Goal: Task Accomplishment & Management: Use online tool/utility

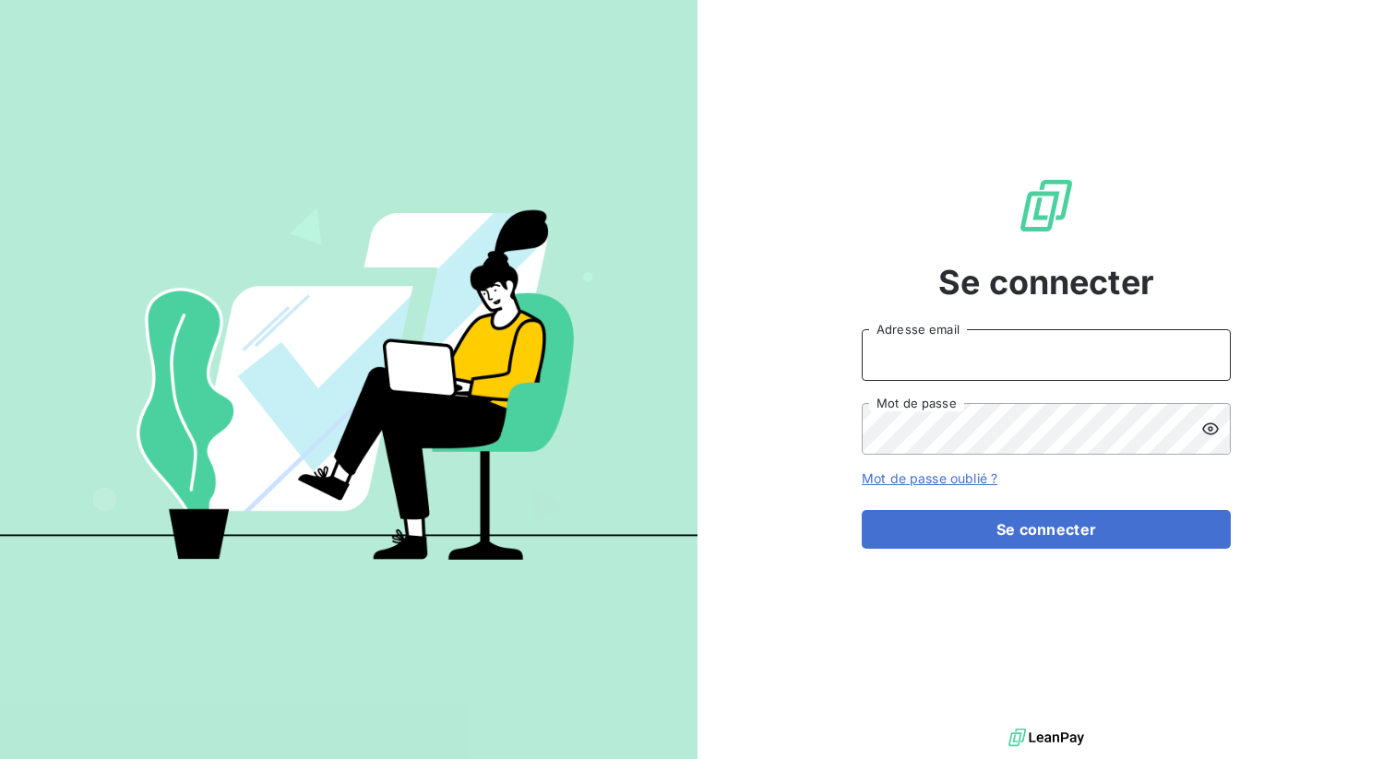
click at [910, 349] on input "Adresse email" at bounding box center [1046, 355] width 369 height 52
type input "admin@anett"
click at [862, 510] on button "Se connecter" at bounding box center [1046, 529] width 369 height 39
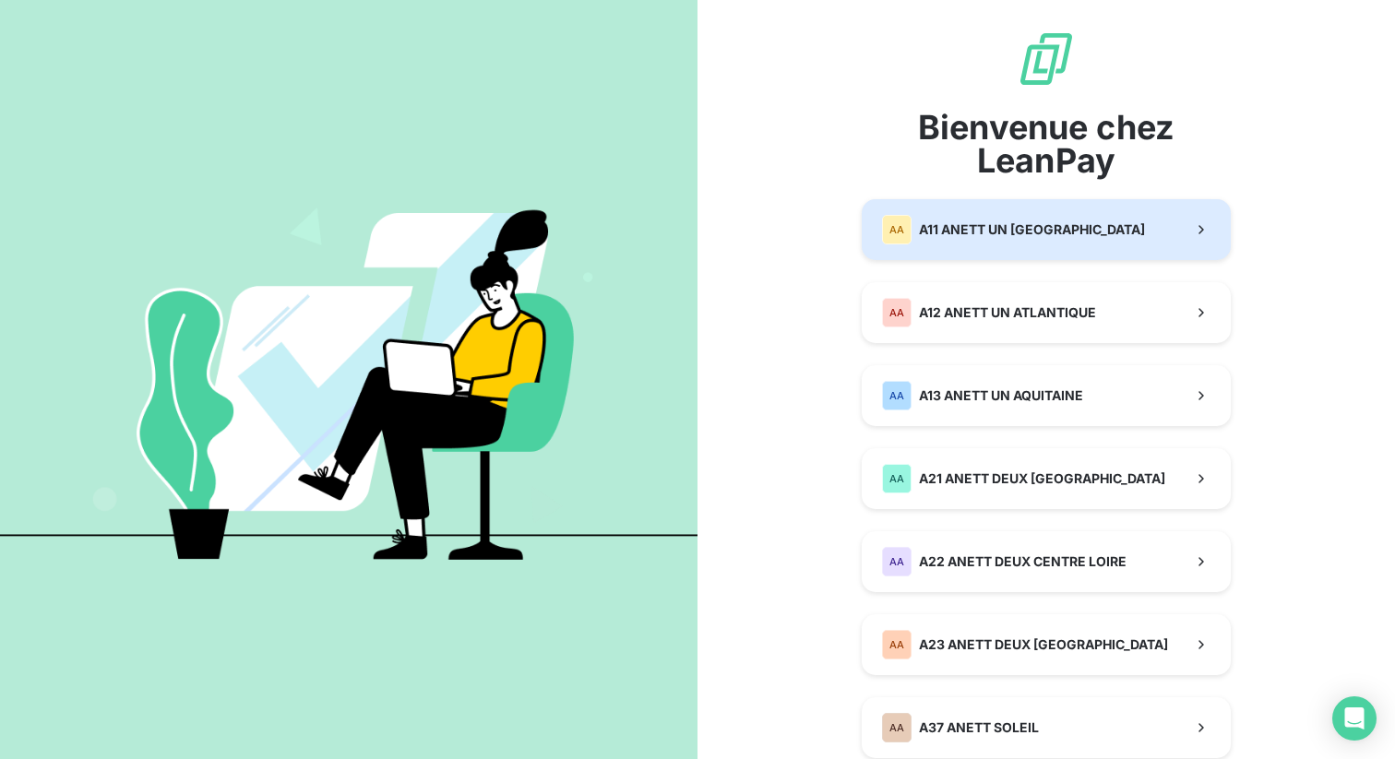
click at [951, 235] on span "A11 ANETT UN [GEOGRAPHIC_DATA]" at bounding box center [1032, 230] width 226 height 18
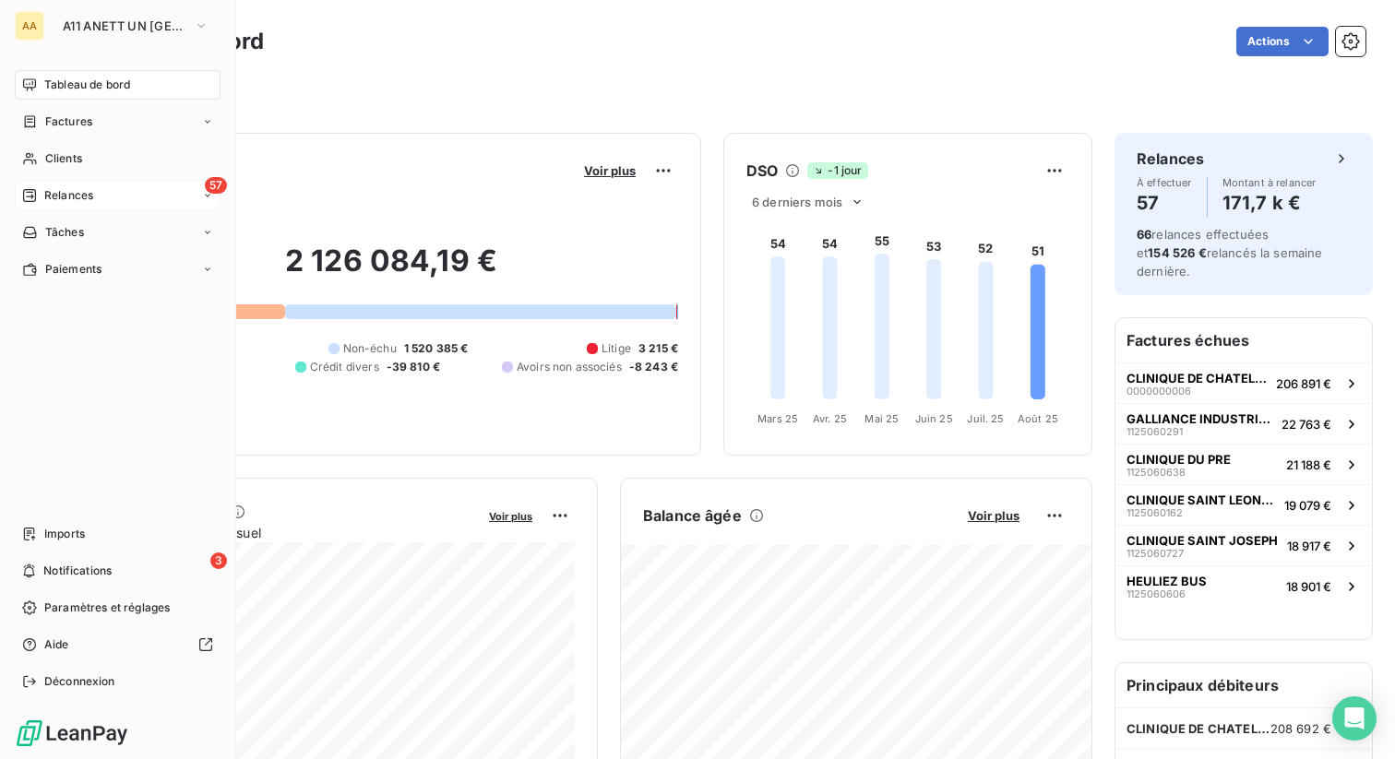
click at [70, 197] on span "Relances" at bounding box center [68, 195] width 49 height 17
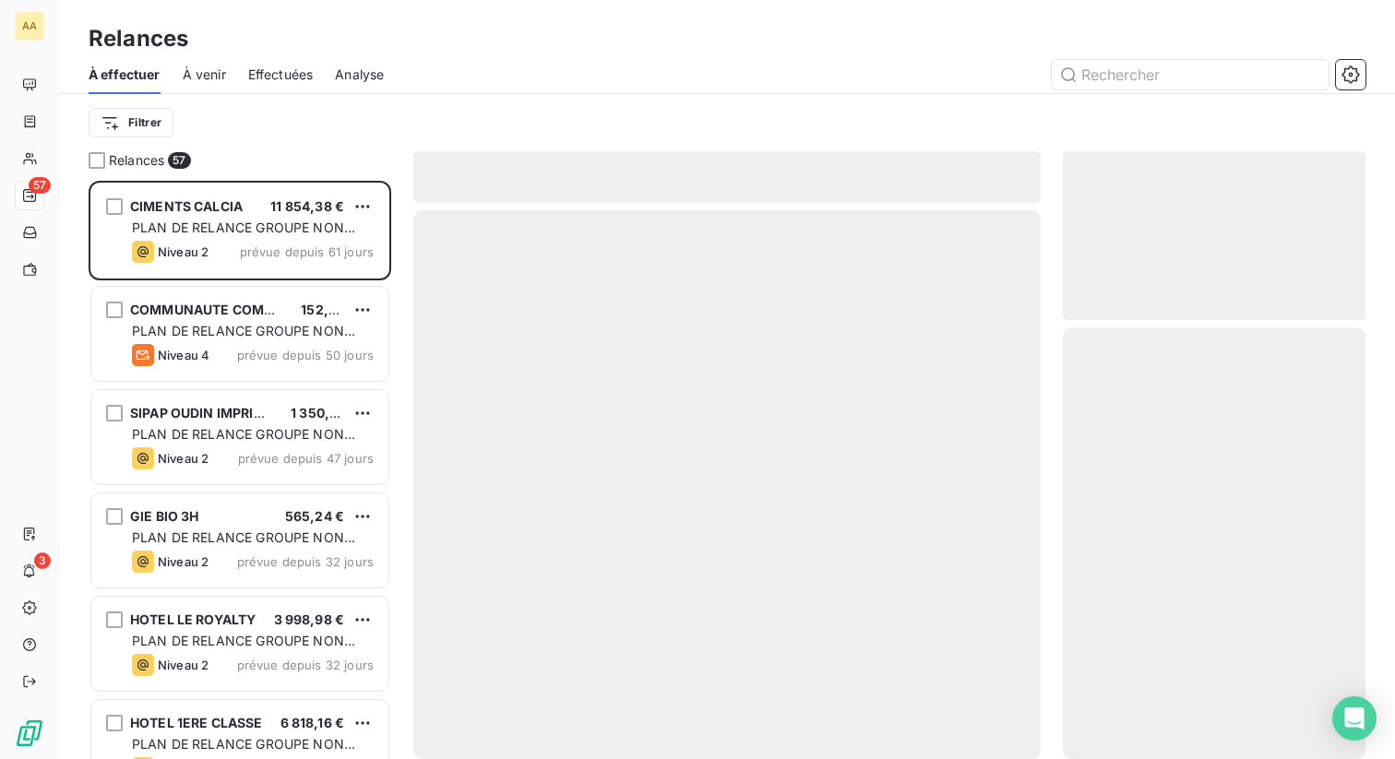
scroll to position [579, 303]
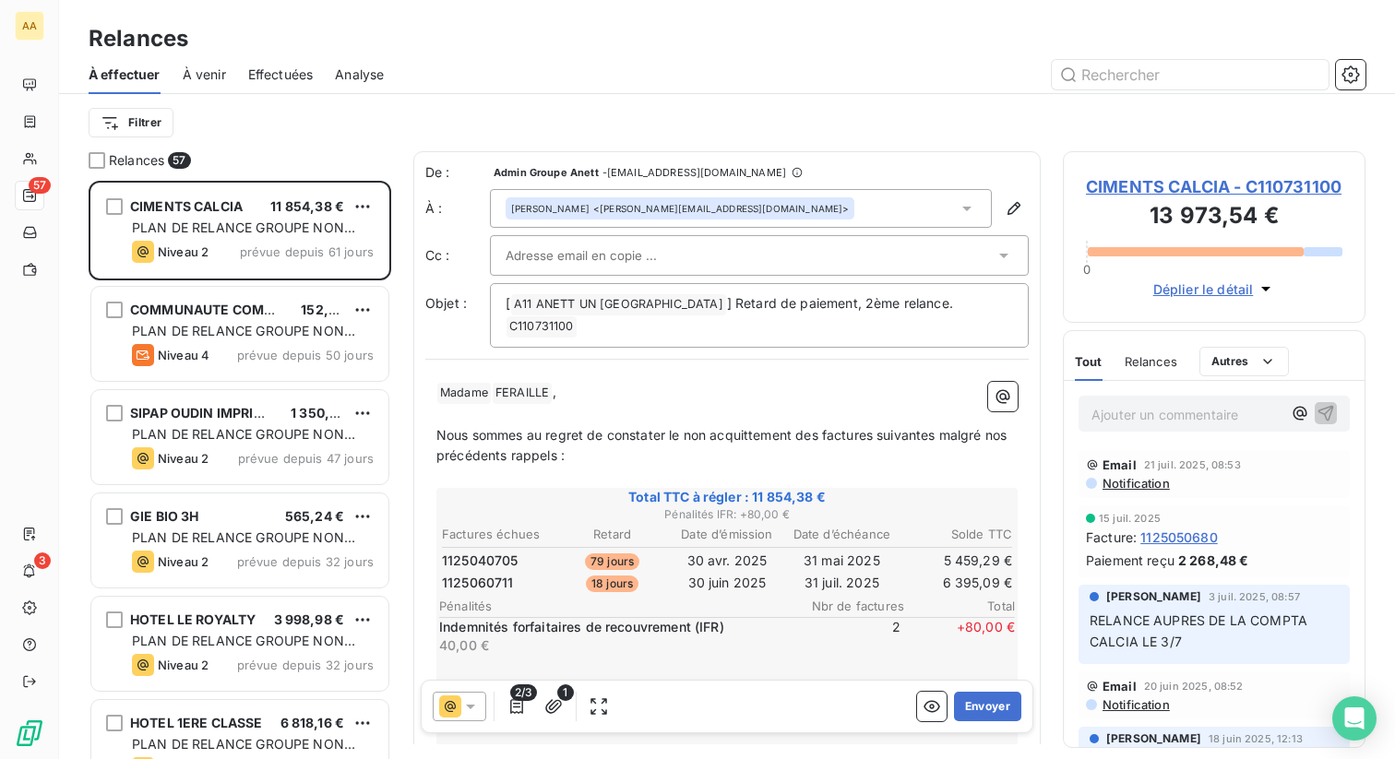
click at [281, 73] on span "Effectuées" at bounding box center [281, 75] width 66 height 18
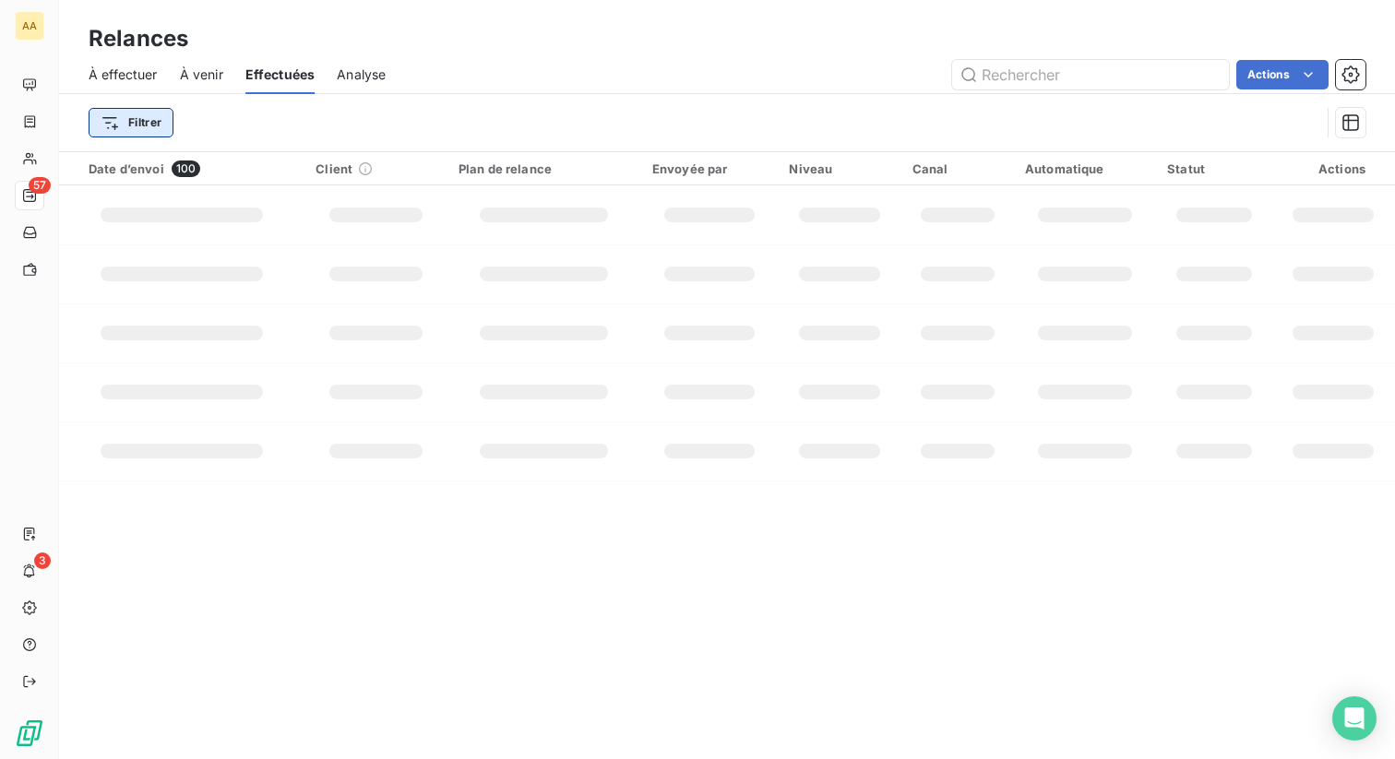
click at [156, 122] on html "AA 57 3 Relances À effectuer À venir Effectuées Analyse Actions Filtrer Date d’…" at bounding box center [697, 529] width 1395 height 1058
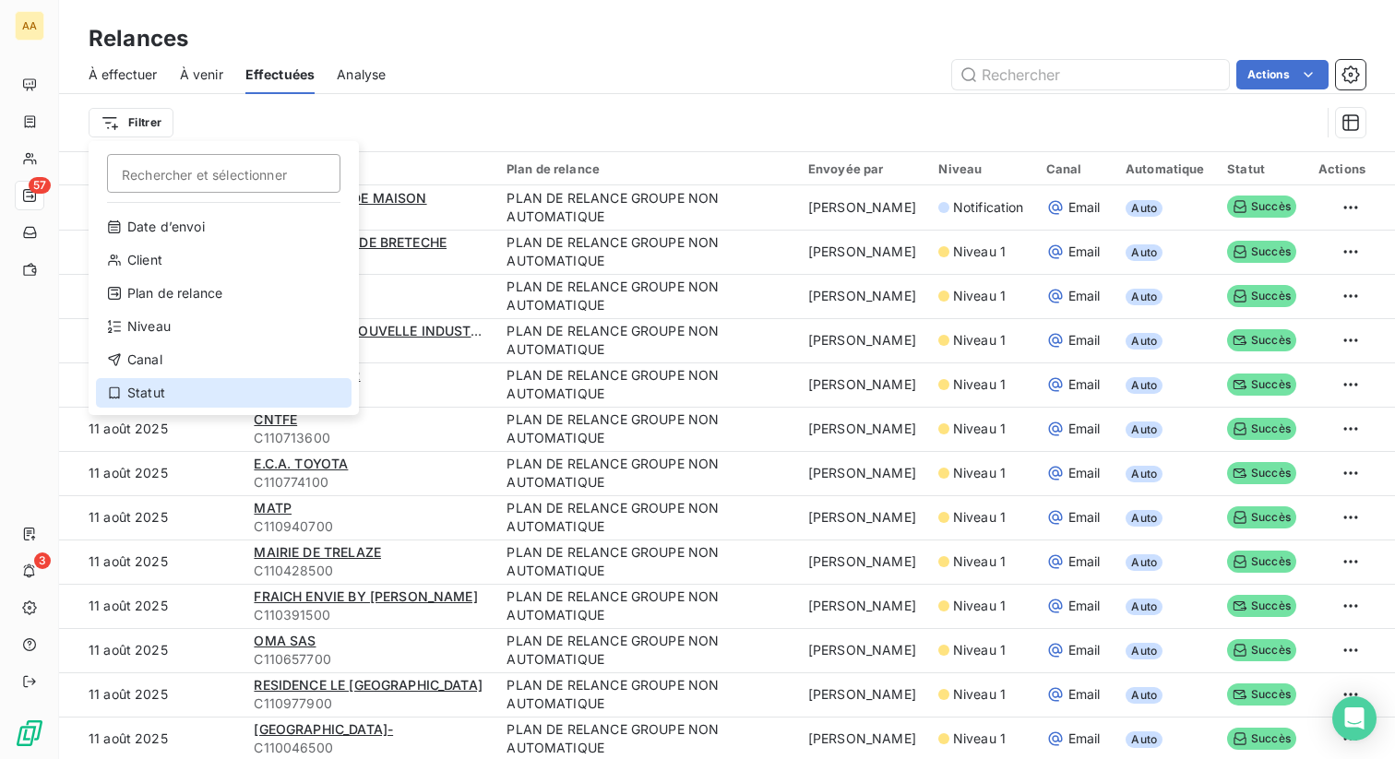
click at [173, 402] on div "Statut" at bounding box center [224, 393] width 256 height 30
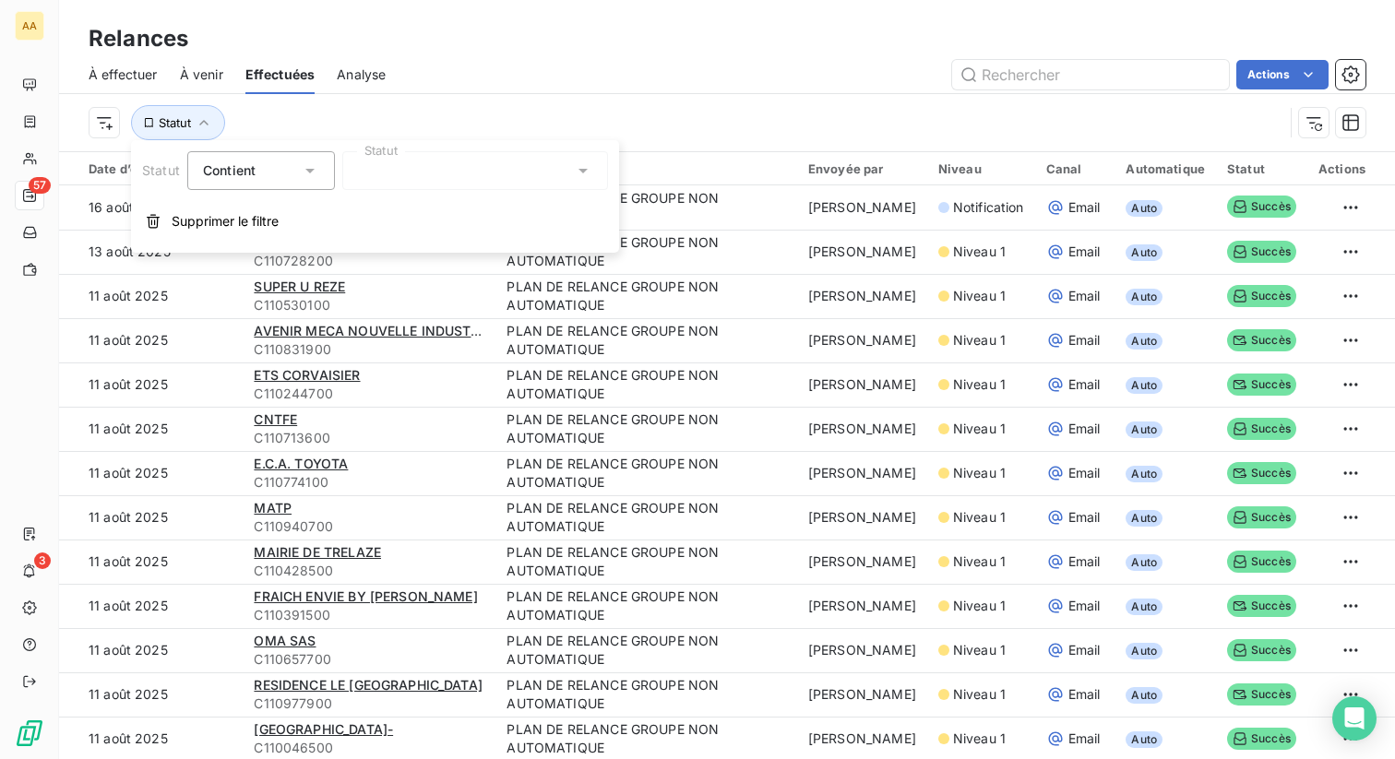
click at [416, 172] on div at bounding box center [475, 170] width 266 height 39
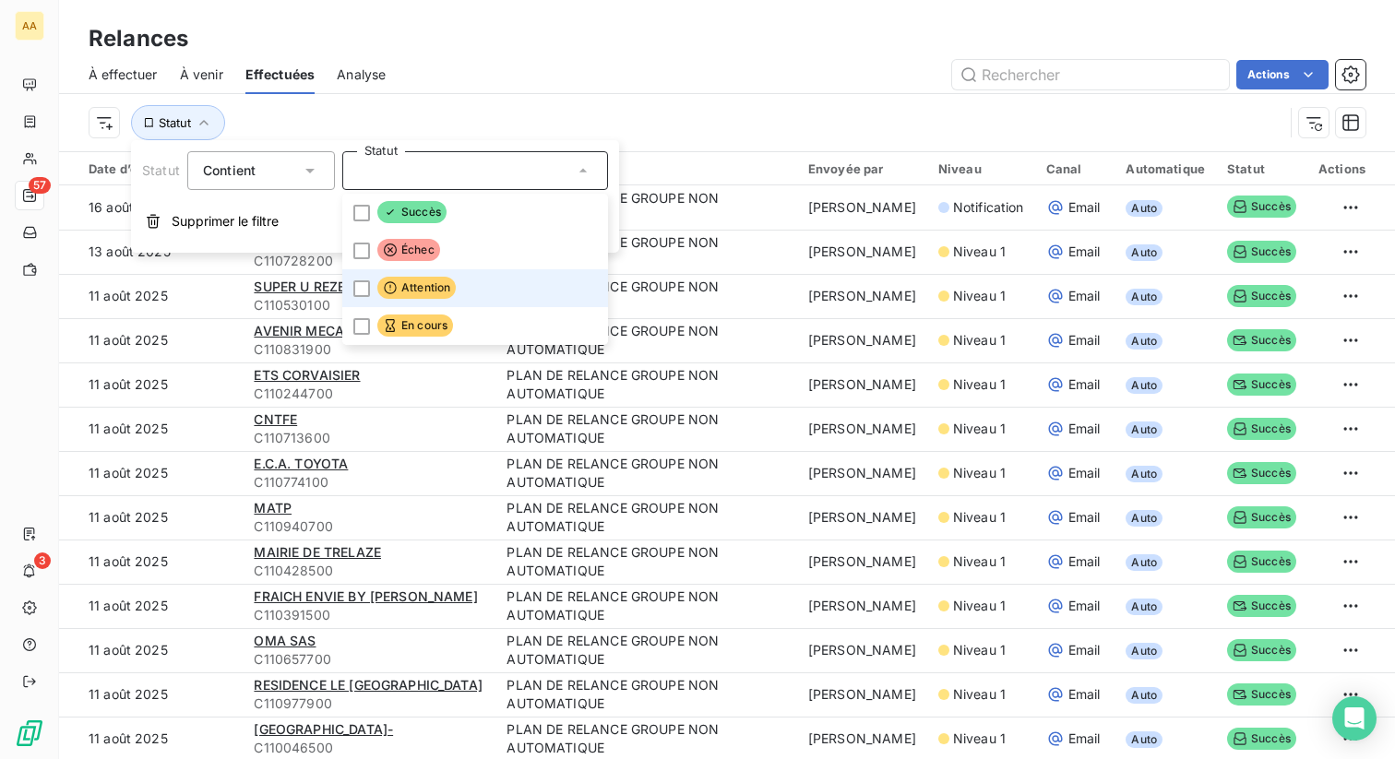
click at [483, 293] on li "Attention" at bounding box center [475, 288] width 266 height 38
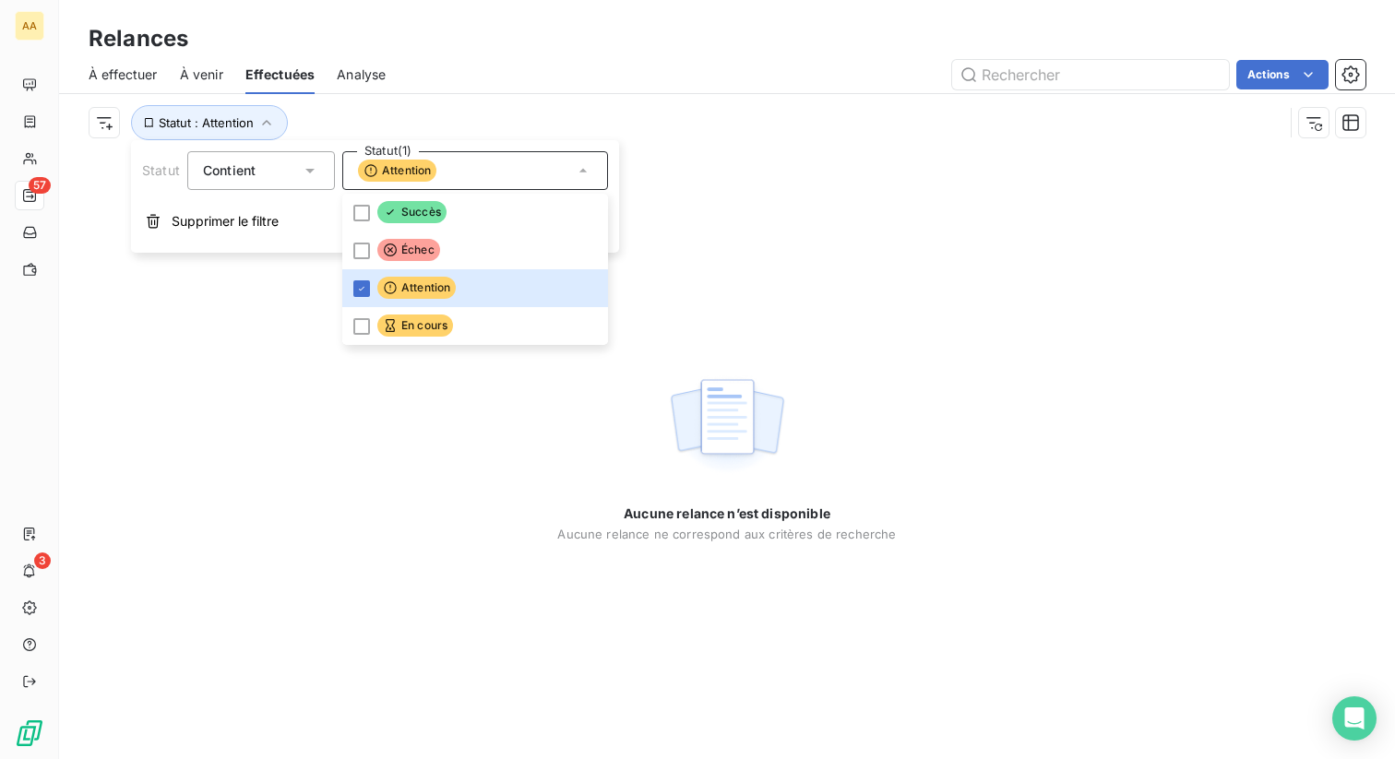
click at [580, 78] on div "Actions" at bounding box center [887, 75] width 958 height 30
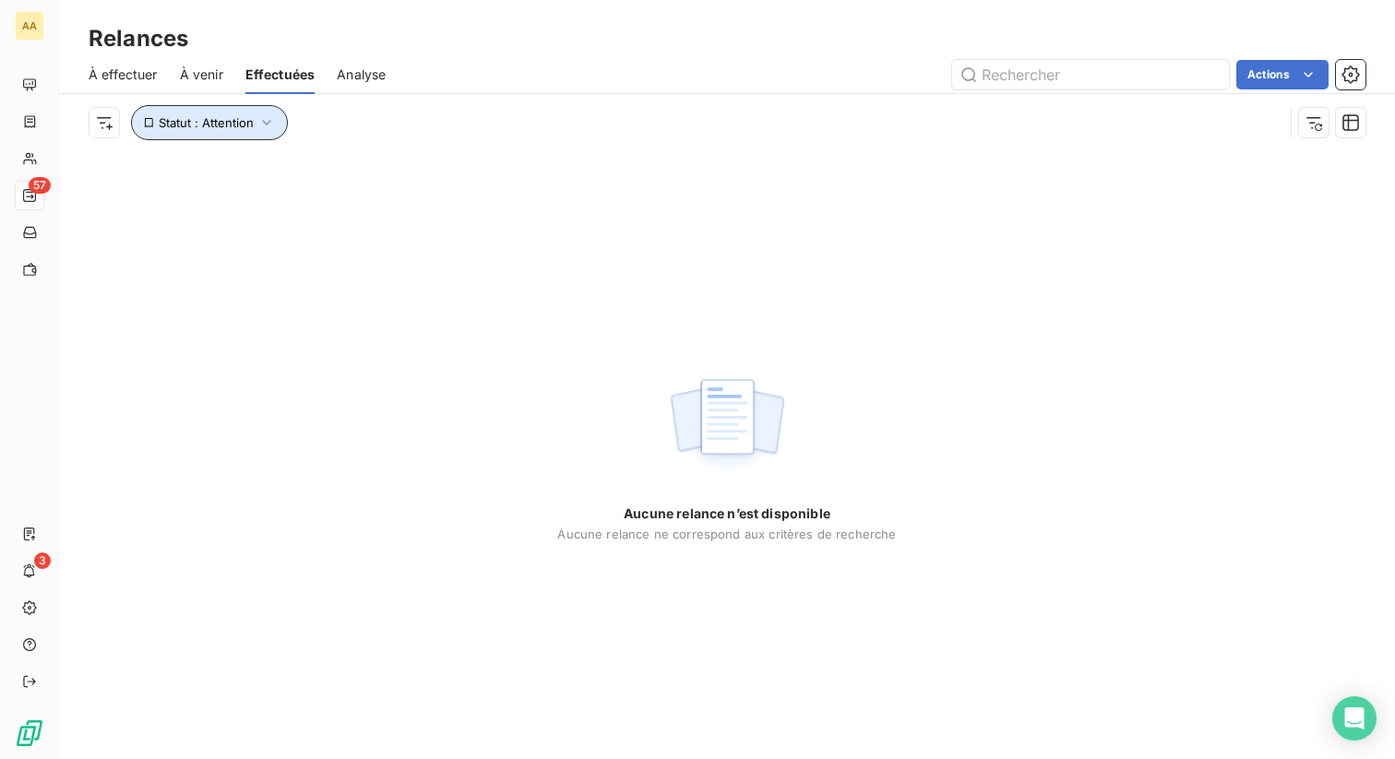
click at [257, 130] on icon "button" at bounding box center [266, 123] width 18 height 18
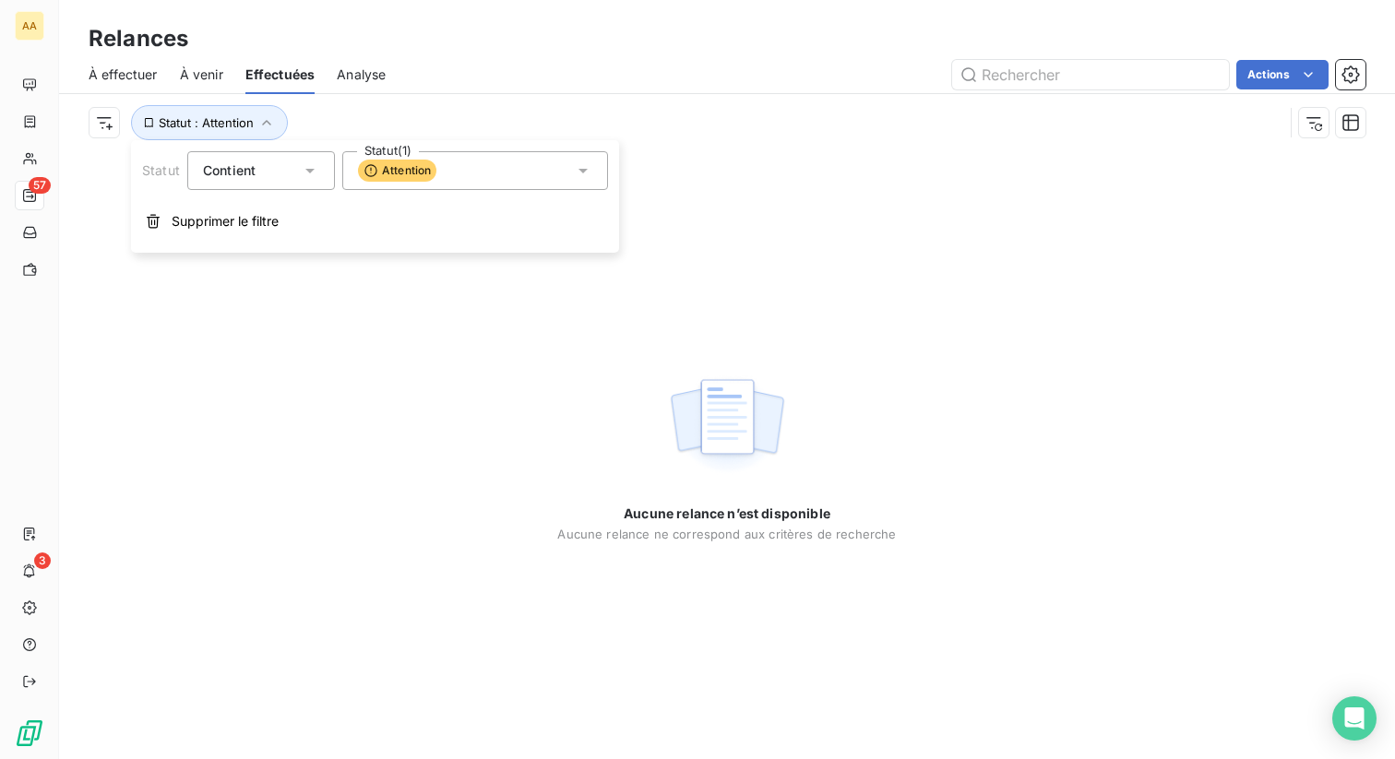
click at [496, 180] on div "Attention" at bounding box center [475, 170] width 266 height 39
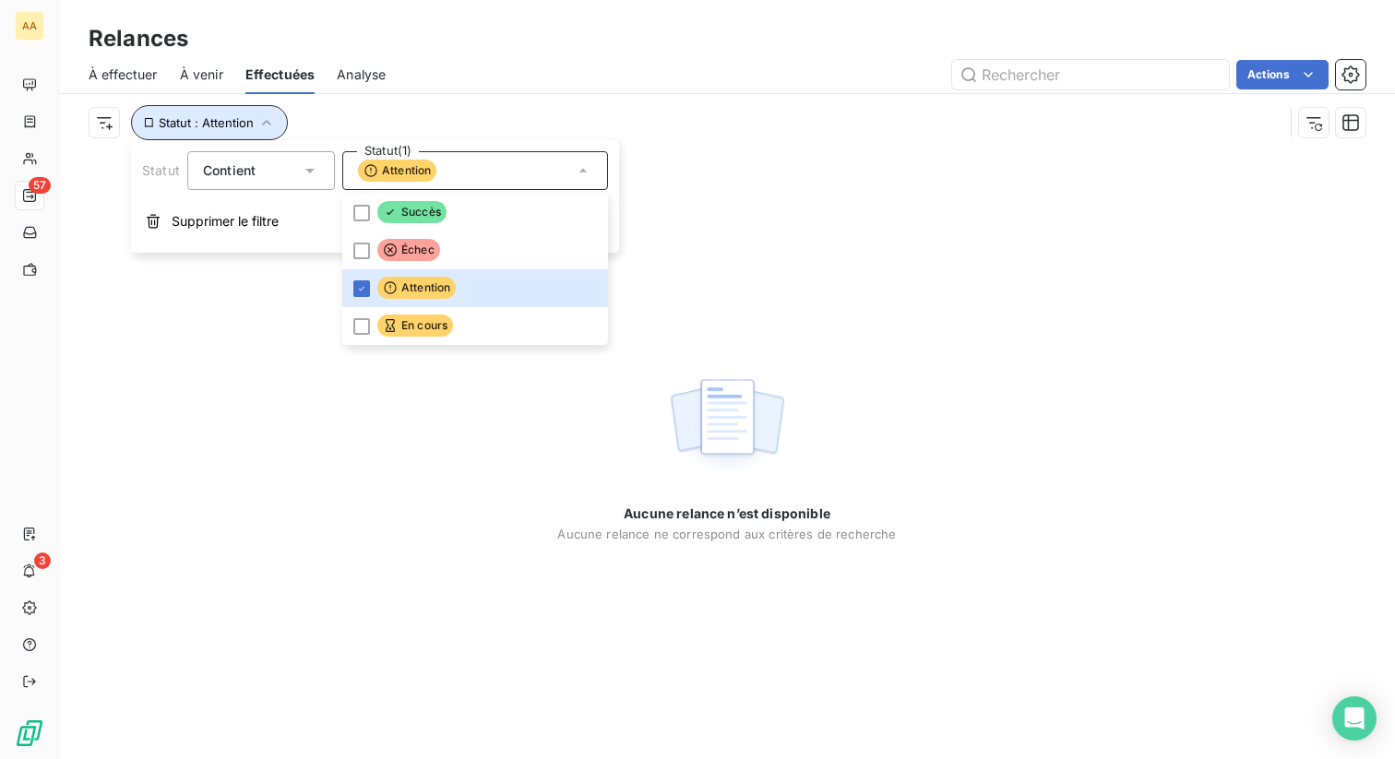
click at [240, 130] on button "Statut : Attention" at bounding box center [209, 122] width 157 height 35
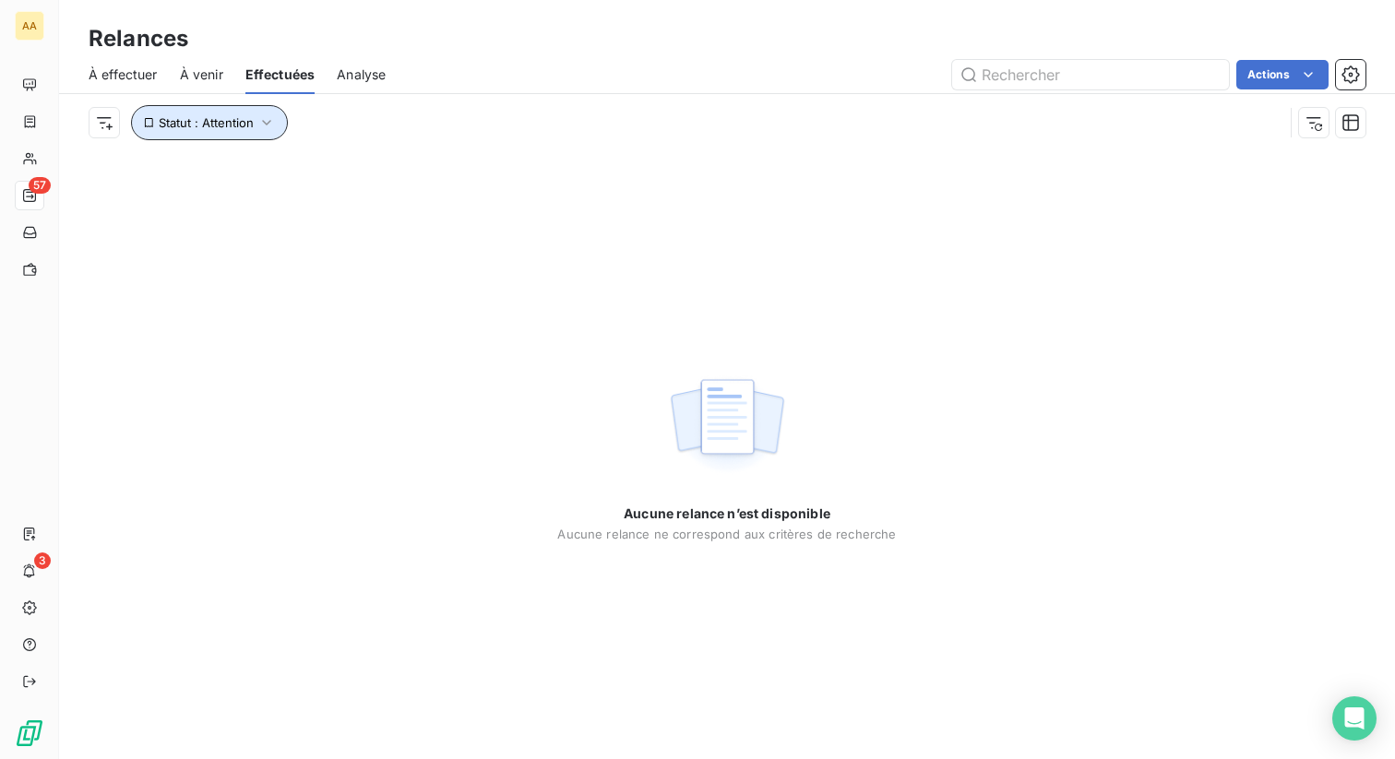
click at [240, 130] on button "Statut : Attention" at bounding box center [209, 122] width 157 height 35
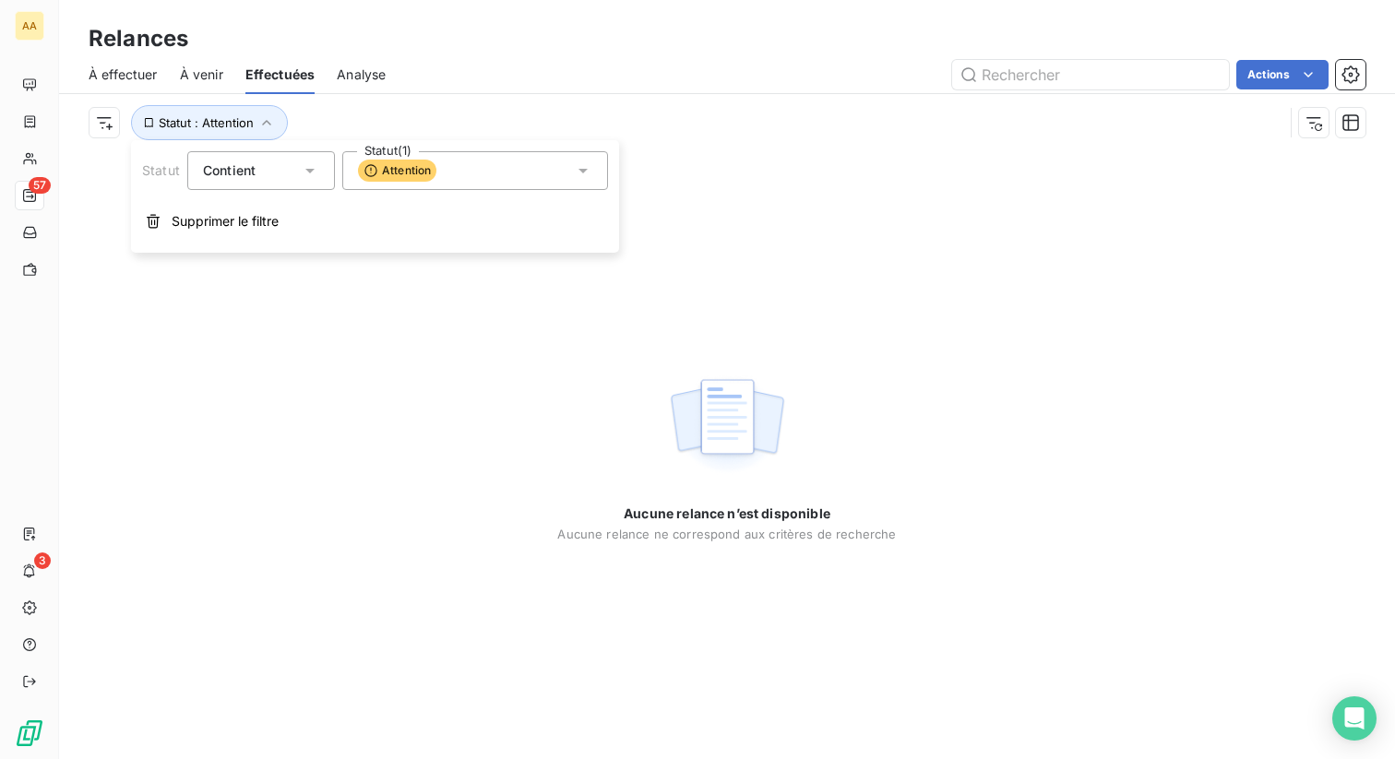
click at [476, 182] on div "Attention" at bounding box center [475, 170] width 266 height 39
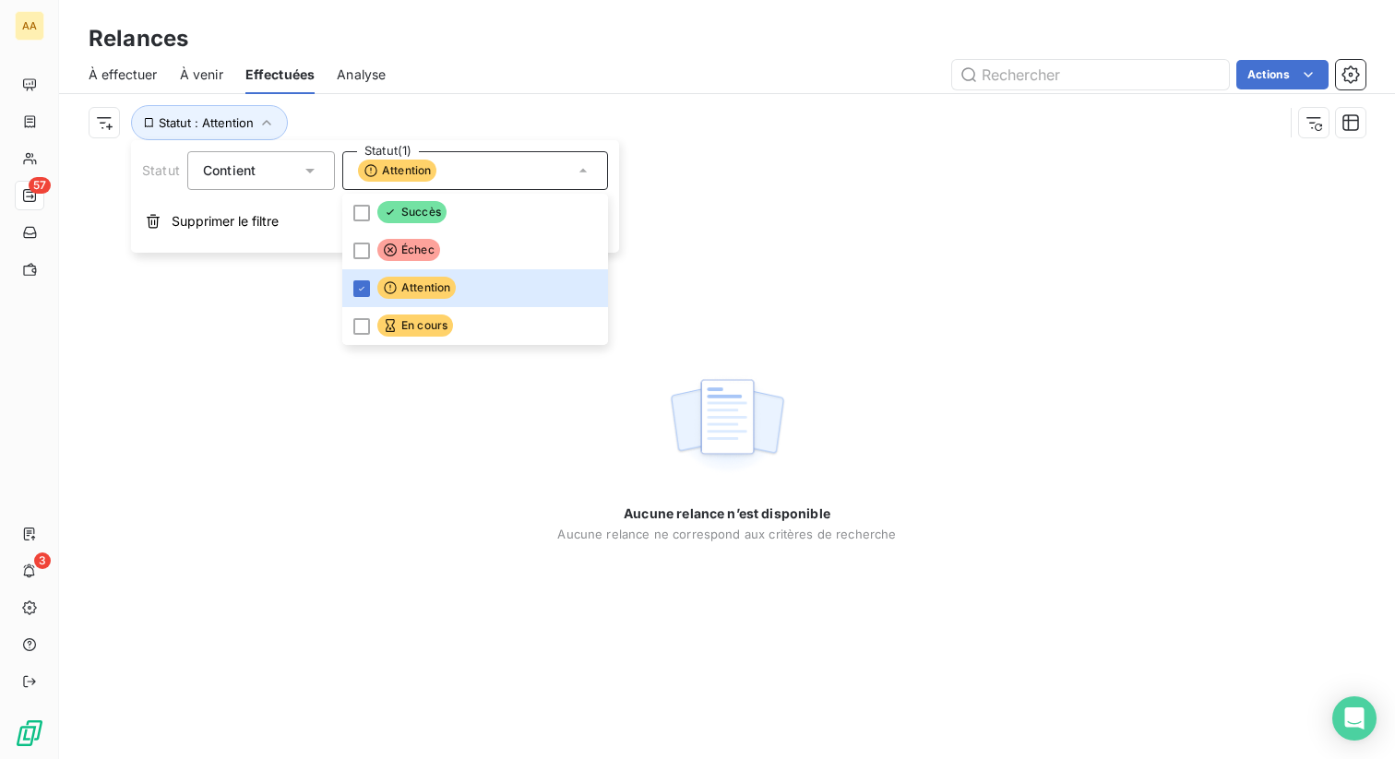
click at [285, 181] on div "Contient is" at bounding box center [252, 171] width 98 height 26
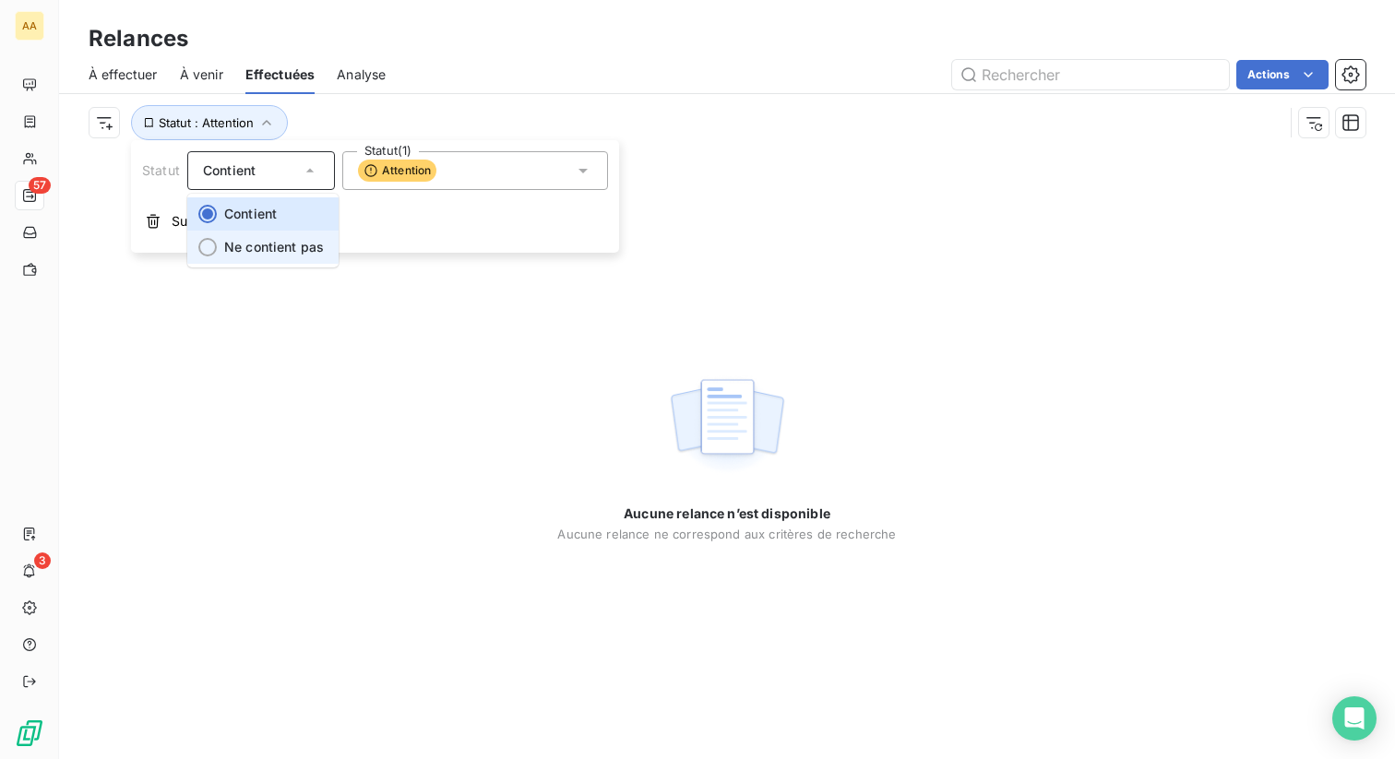
click at [289, 248] on span "Ne contient pas" at bounding box center [274, 247] width 100 height 16
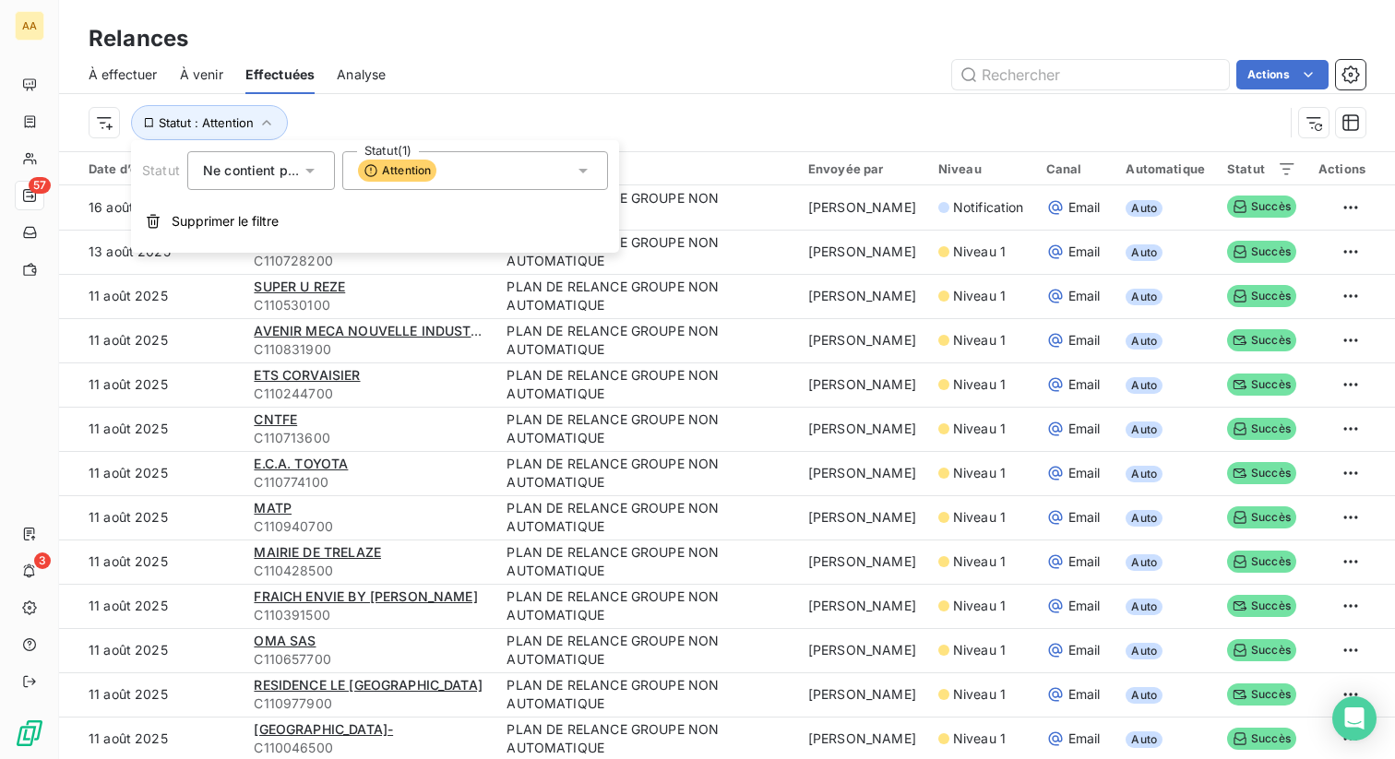
click at [252, 174] on span "Ne contient pas" at bounding box center [253, 170] width 100 height 16
click at [296, 224] on li "Contient" at bounding box center [262, 213] width 151 height 33
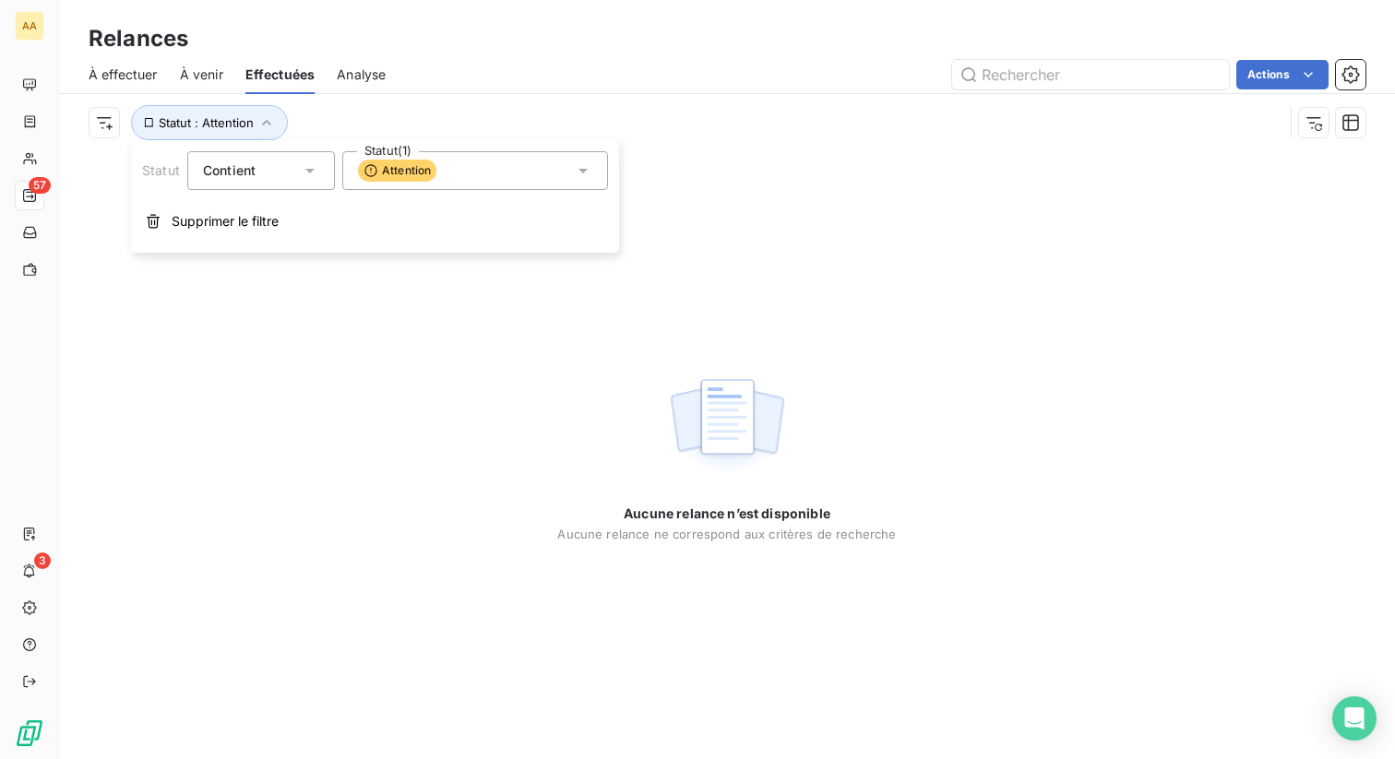
click at [411, 173] on span "Attention" at bounding box center [397, 171] width 78 height 22
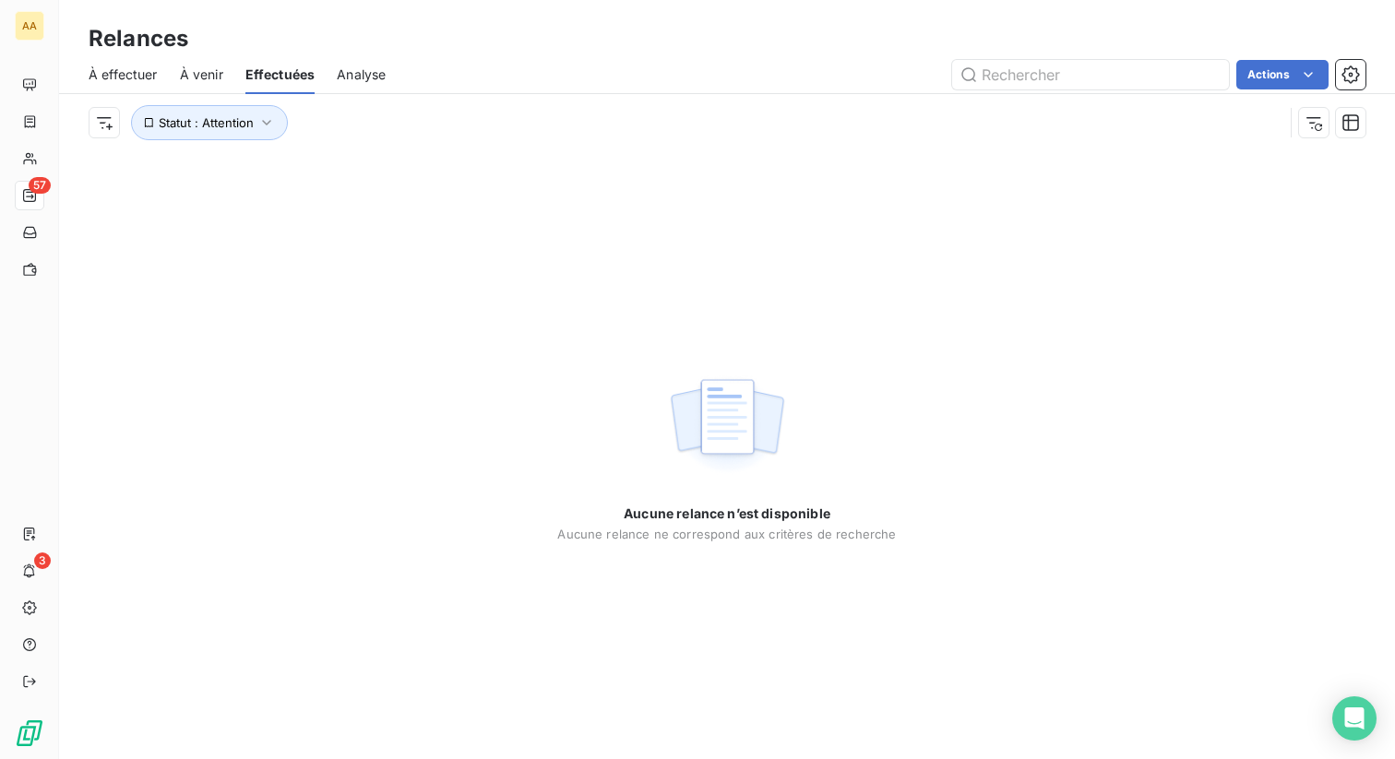
click at [699, 258] on div "Aucune relance n’est disponible Aucune relance ne correspond aux critères de re…" at bounding box center [727, 455] width 1336 height 608
click at [222, 122] on span "Statut : Attention" at bounding box center [206, 122] width 95 height 15
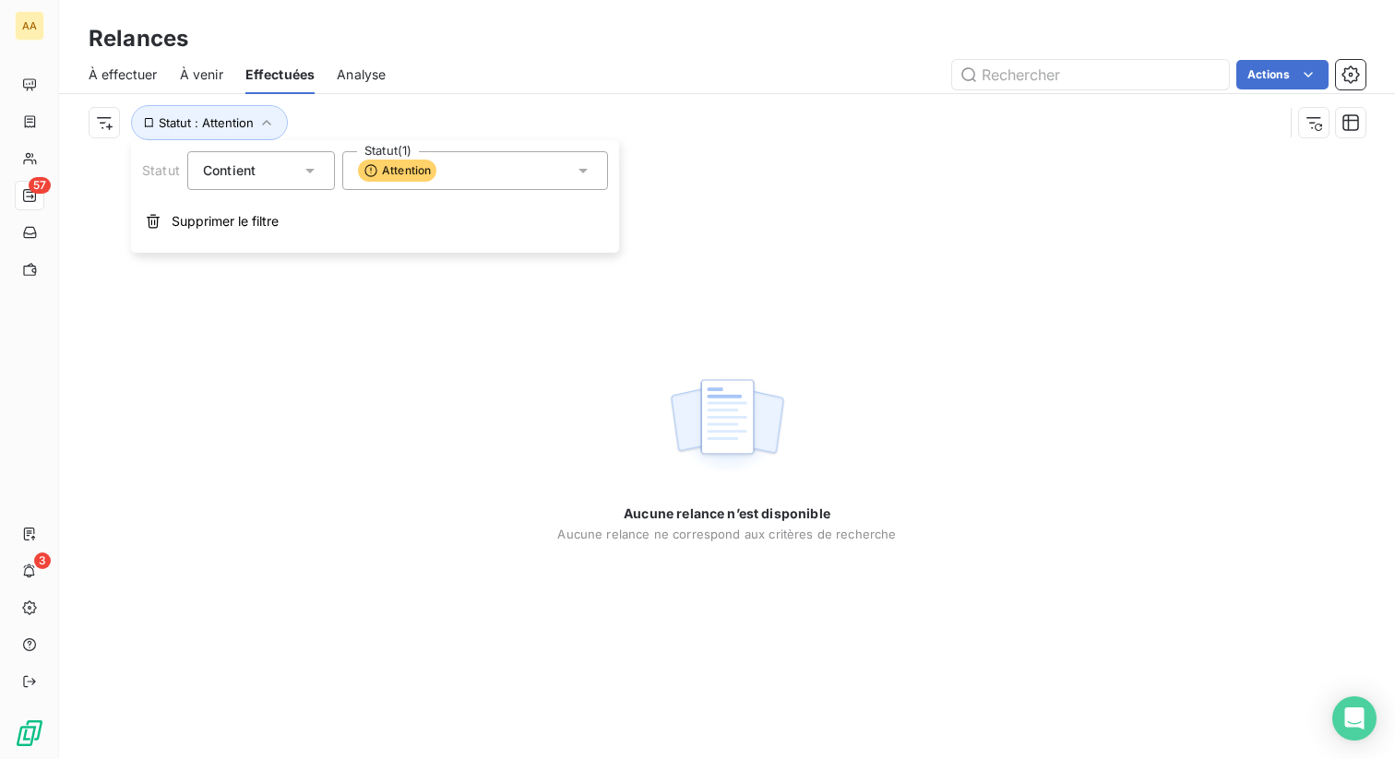
click at [499, 176] on div "Attention" at bounding box center [475, 170] width 266 height 39
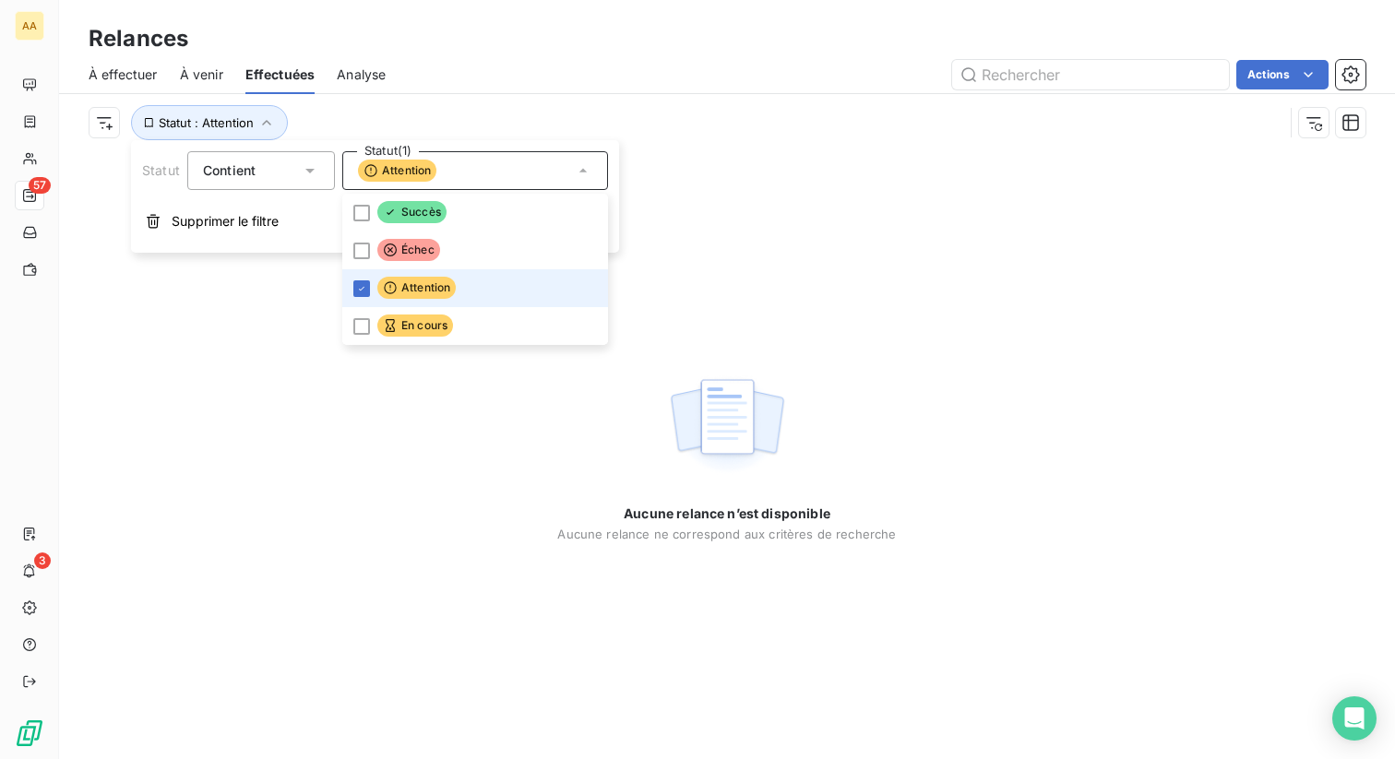
click at [910, 180] on div "Aucune relance n’est disponible Aucune relance ne correspond aux critères de re…" at bounding box center [727, 455] width 1336 height 608
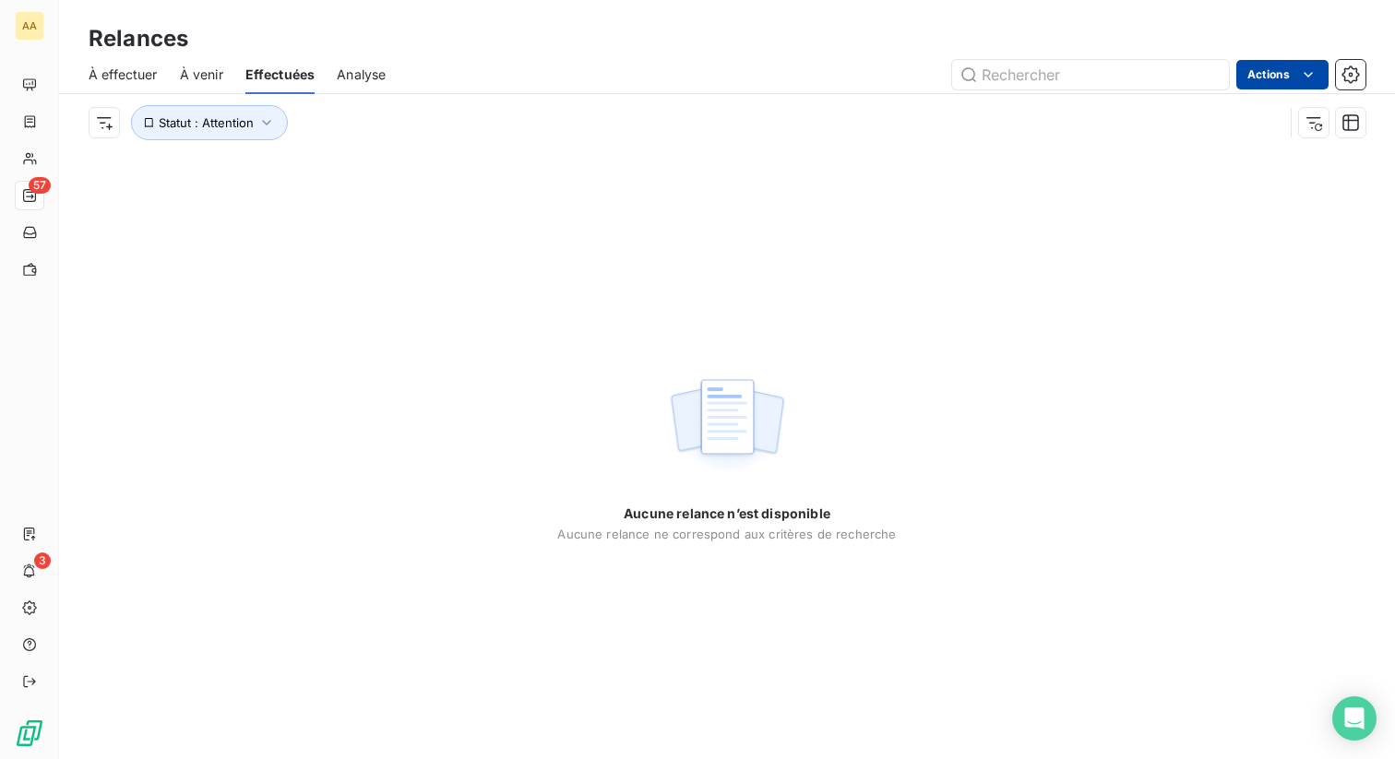
click at [1278, 70] on html "AA 57 3 Relances À effectuer À venir Effectuées Analyse Actions Statut : Attent…" at bounding box center [697, 379] width 1395 height 759
click at [269, 114] on html "AA 57 3 Relances À effectuer À venir Effectuées Analyse Actions Statut : Attent…" at bounding box center [697, 379] width 1395 height 759
click at [257, 134] on button "Statut : Attention" at bounding box center [209, 122] width 157 height 35
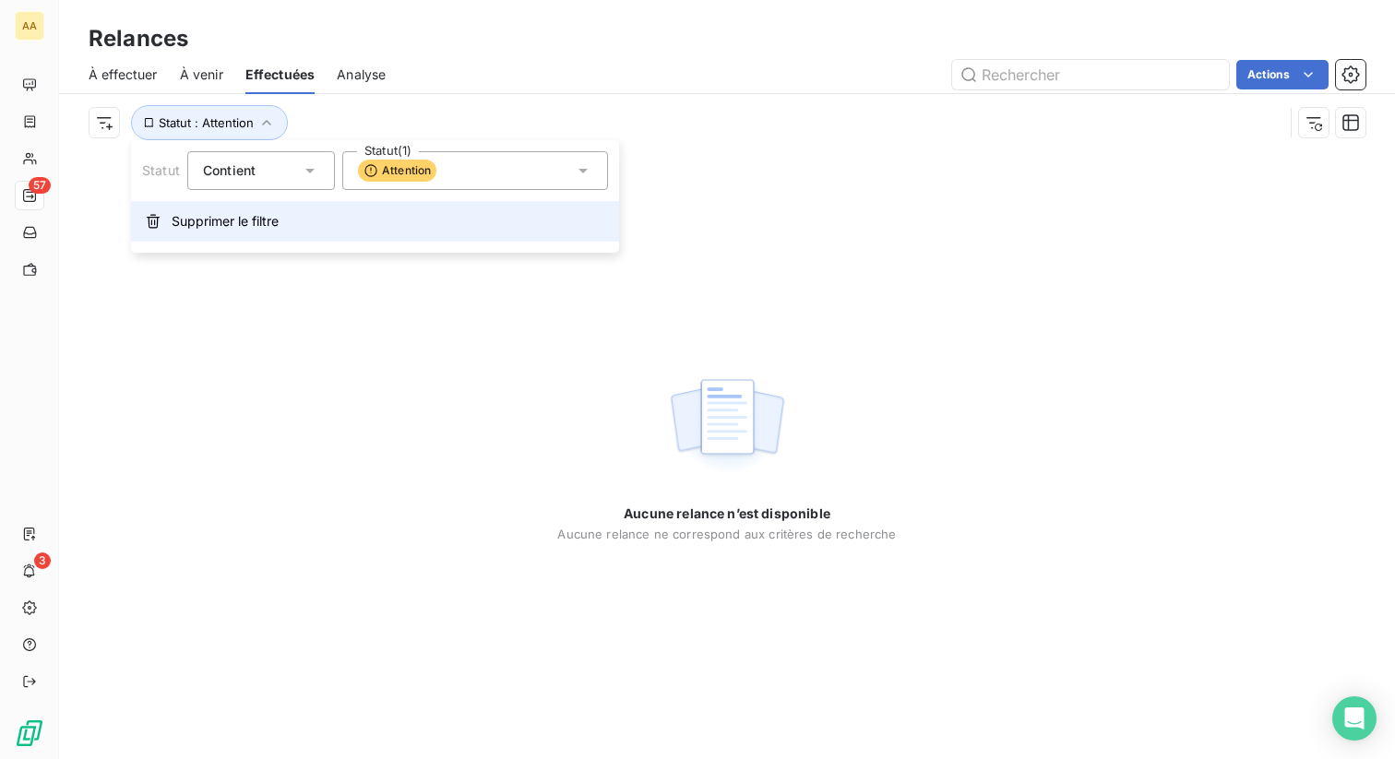
click at [247, 222] on span "Supprimer le filtre" at bounding box center [225, 221] width 107 height 18
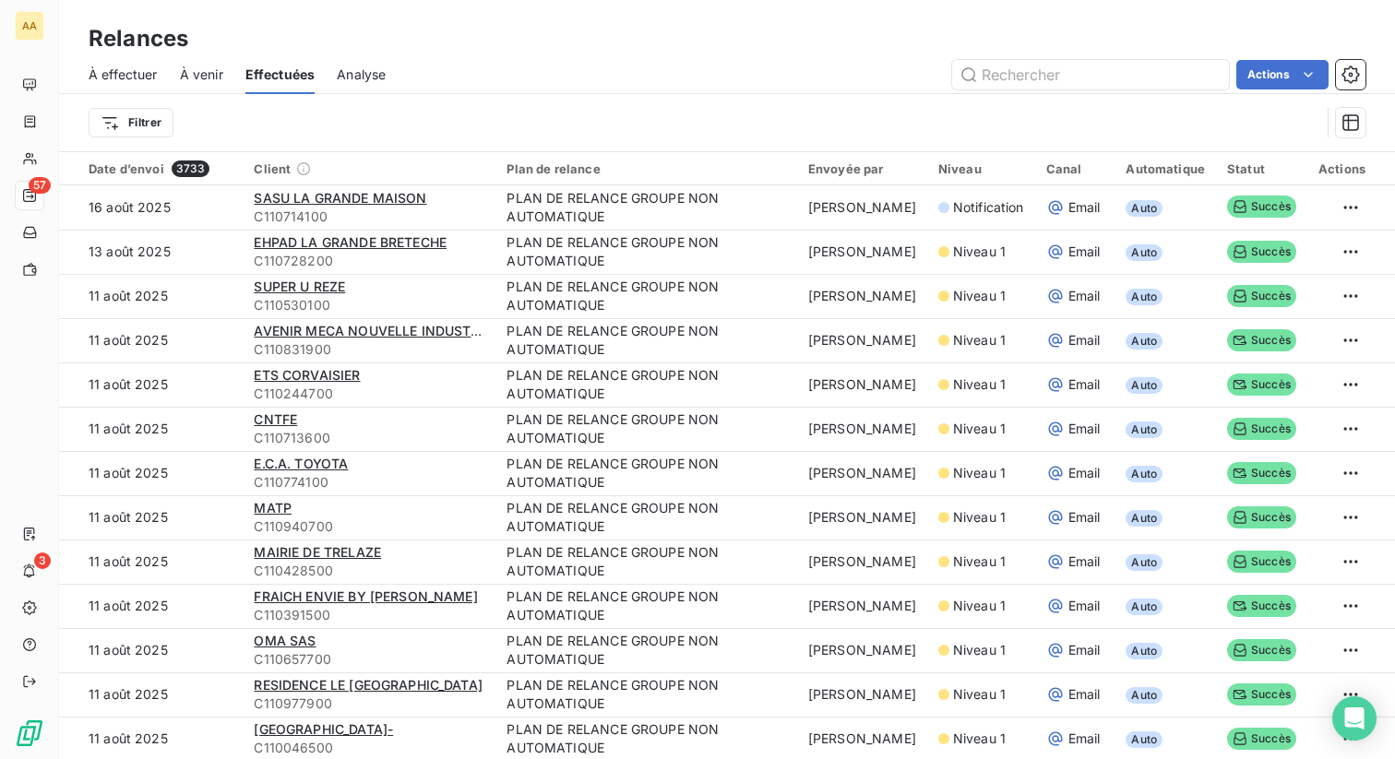
click at [1299, 71] on html "AA 57 3 Relances À effectuer À venir Effectuées Analyse Actions Filtrer Date d’…" at bounding box center [697, 379] width 1395 height 759
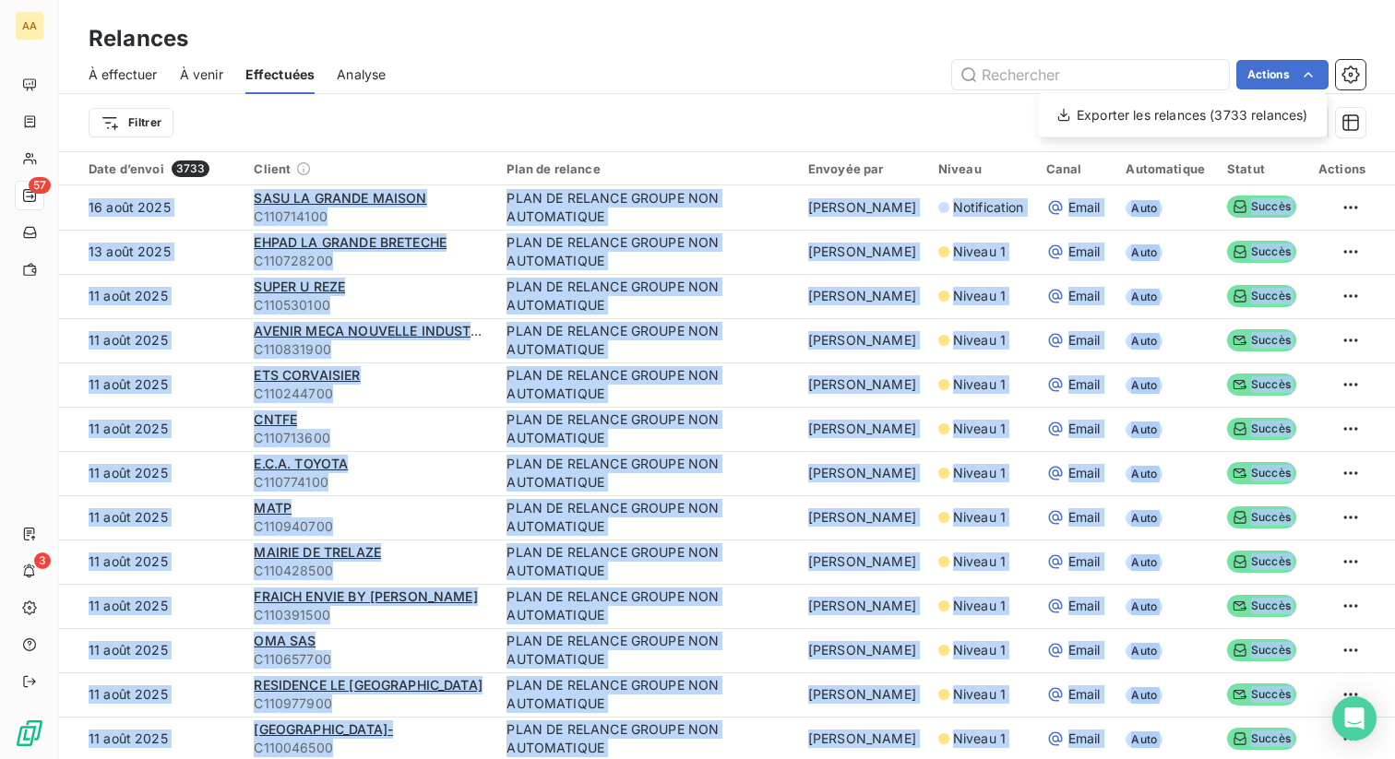
click at [1299, 71] on html "AA 57 3 Relances À effectuer À venir Effectuées Analyse Actions Exporter les re…" at bounding box center [697, 379] width 1395 height 759
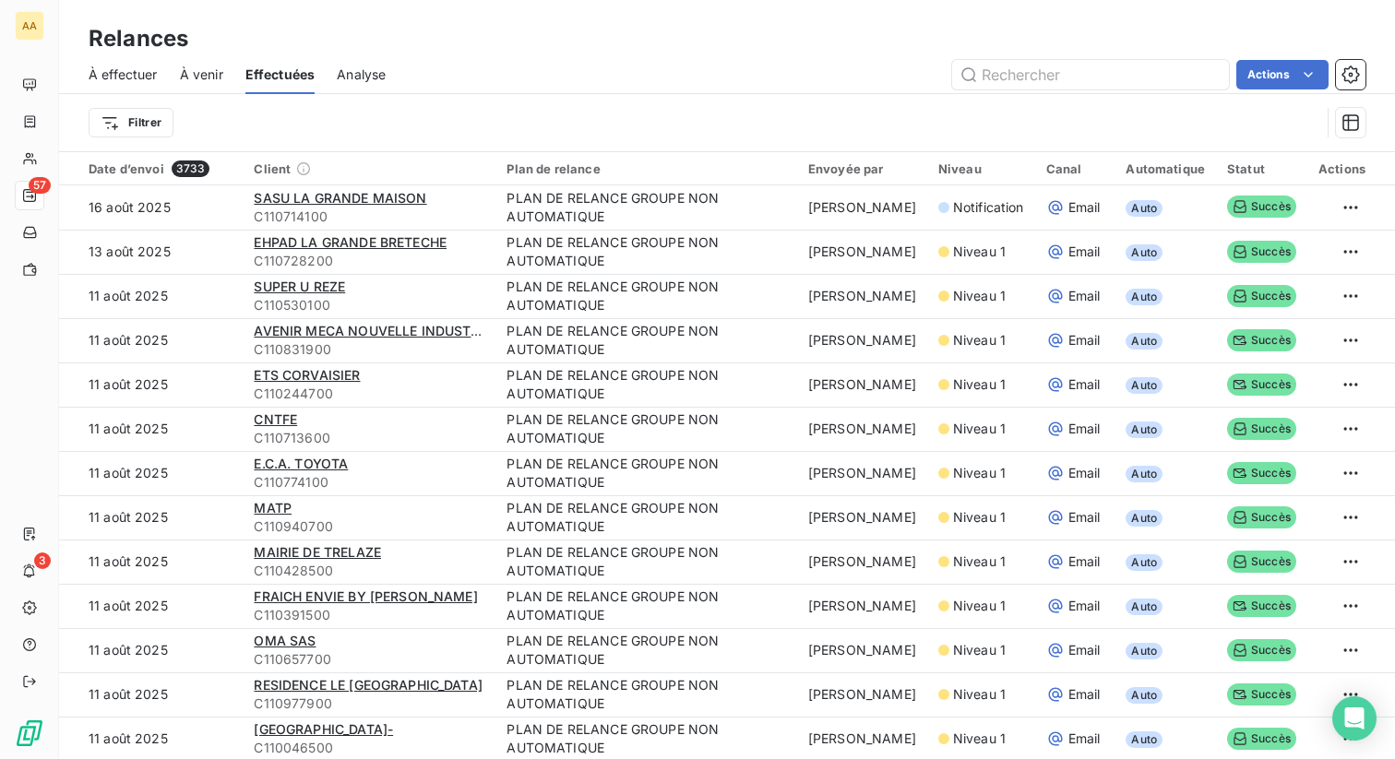
click at [308, 125] on div "Filtrer" at bounding box center [705, 122] width 1232 height 35
click at [273, 78] on span "Effectuées" at bounding box center [280, 75] width 70 height 18
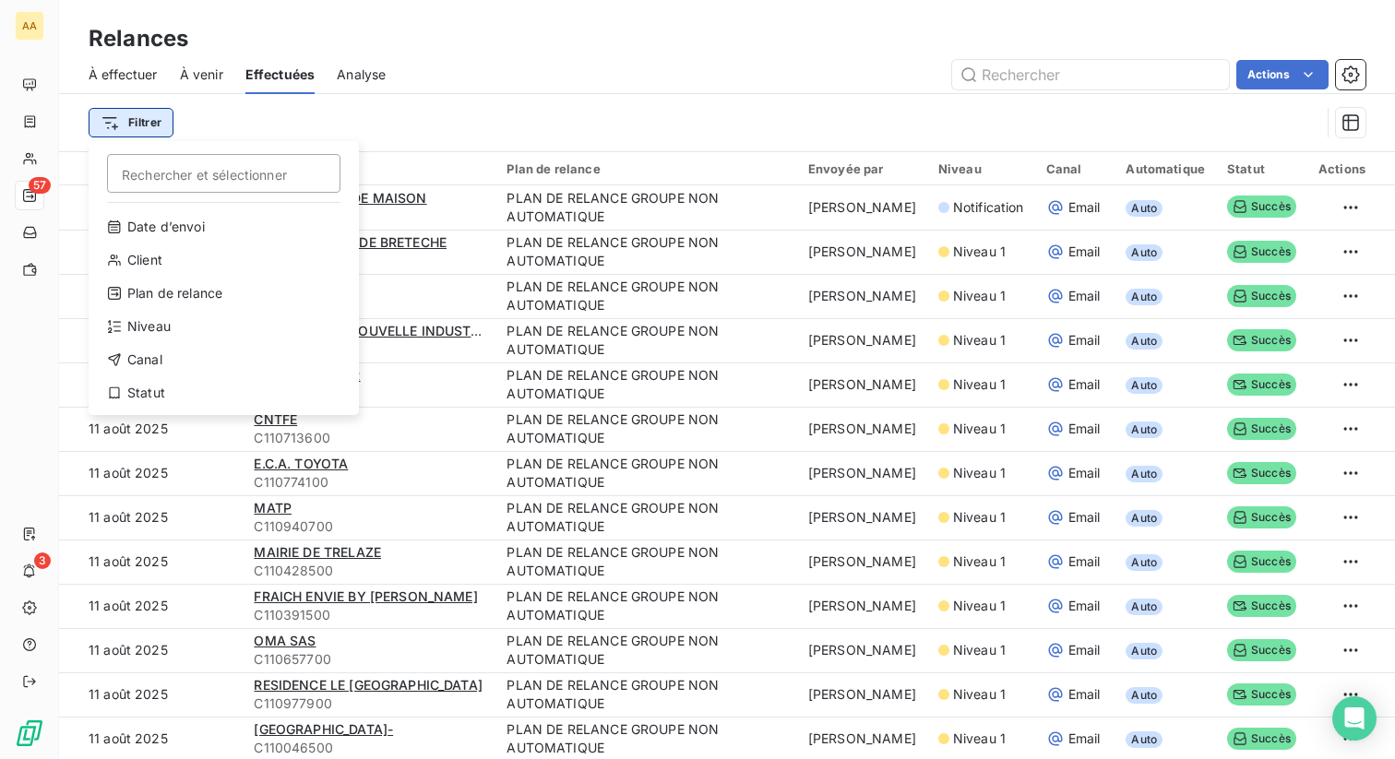
click at [131, 115] on html "AA 57 3 Relances À effectuer À venir Effectuées Analyse Actions Filtrer Recherc…" at bounding box center [697, 379] width 1395 height 759
click at [206, 399] on div "Statut" at bounding box center [224, 393] width 256 height 30
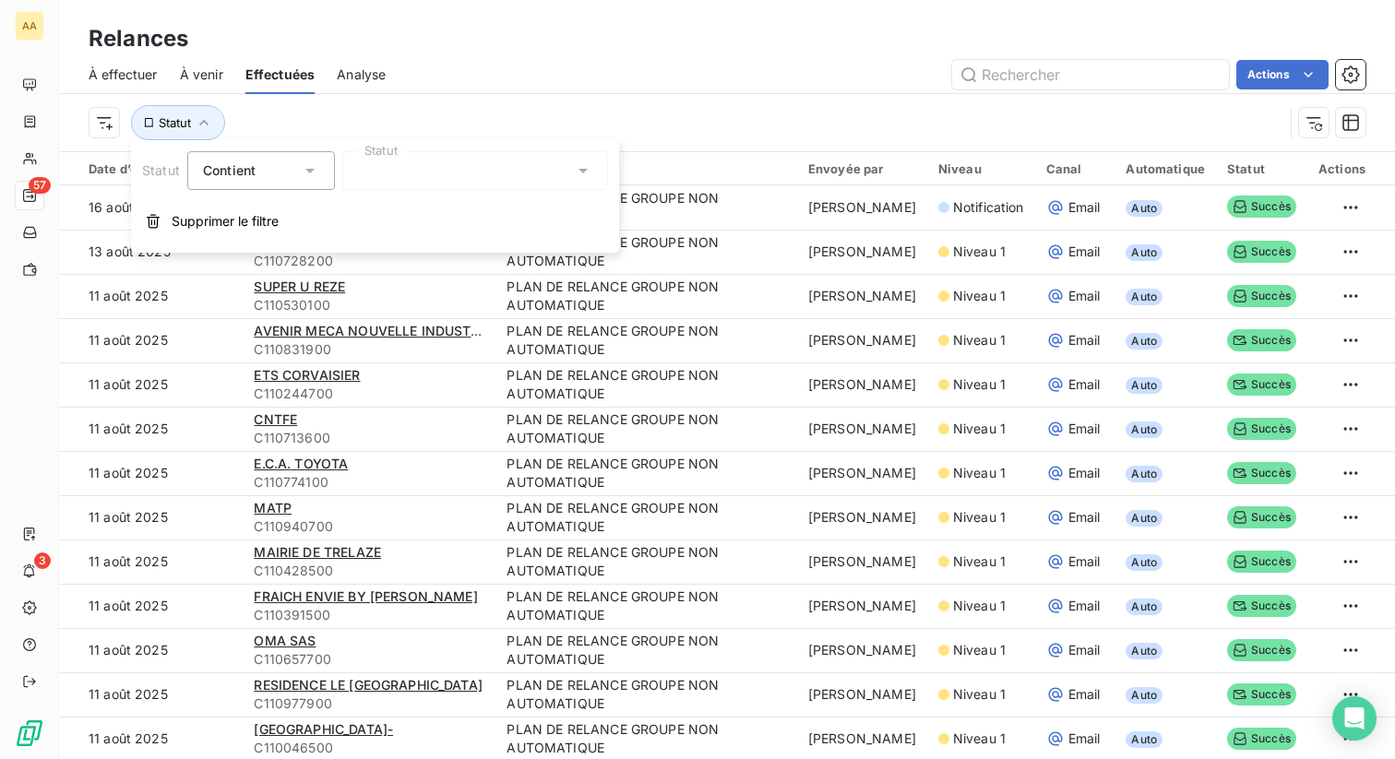
click at [404, 160] on div at bounding box center [475, 170] width 266 height 39
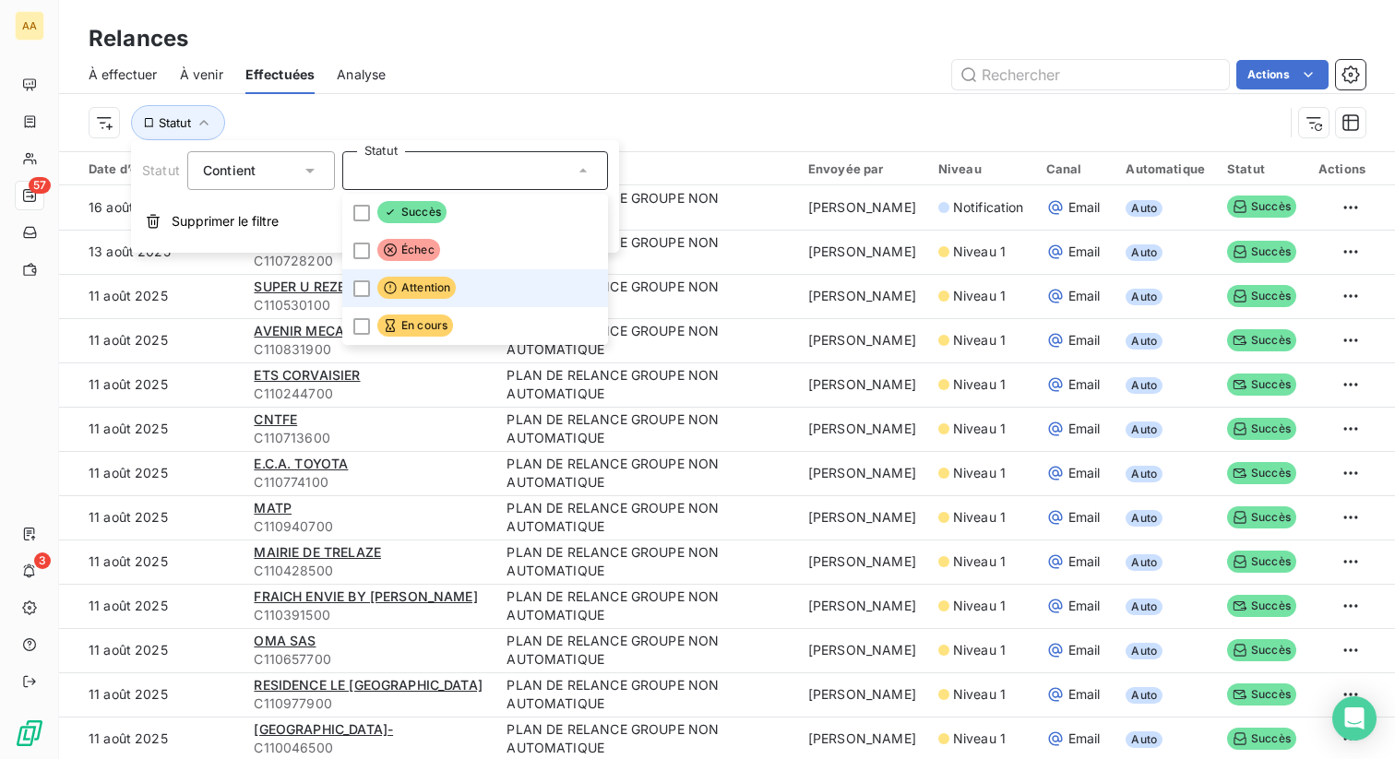
click at [423, 291] on span "Attention" at bounding box center [416, 288] width 78 height 22
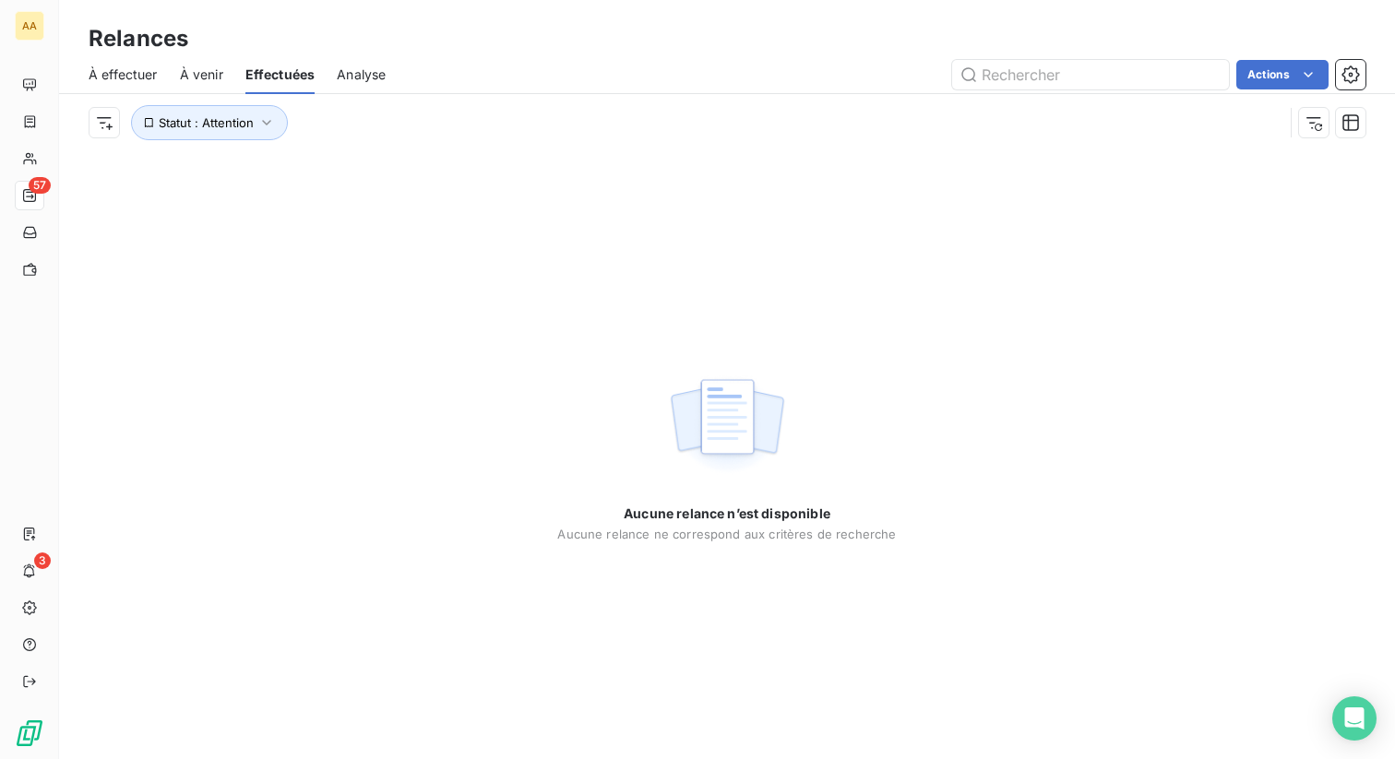
click at [495, 131] on div "Statut : Attention" at bounding box center [686, 122] width 1195 height 35
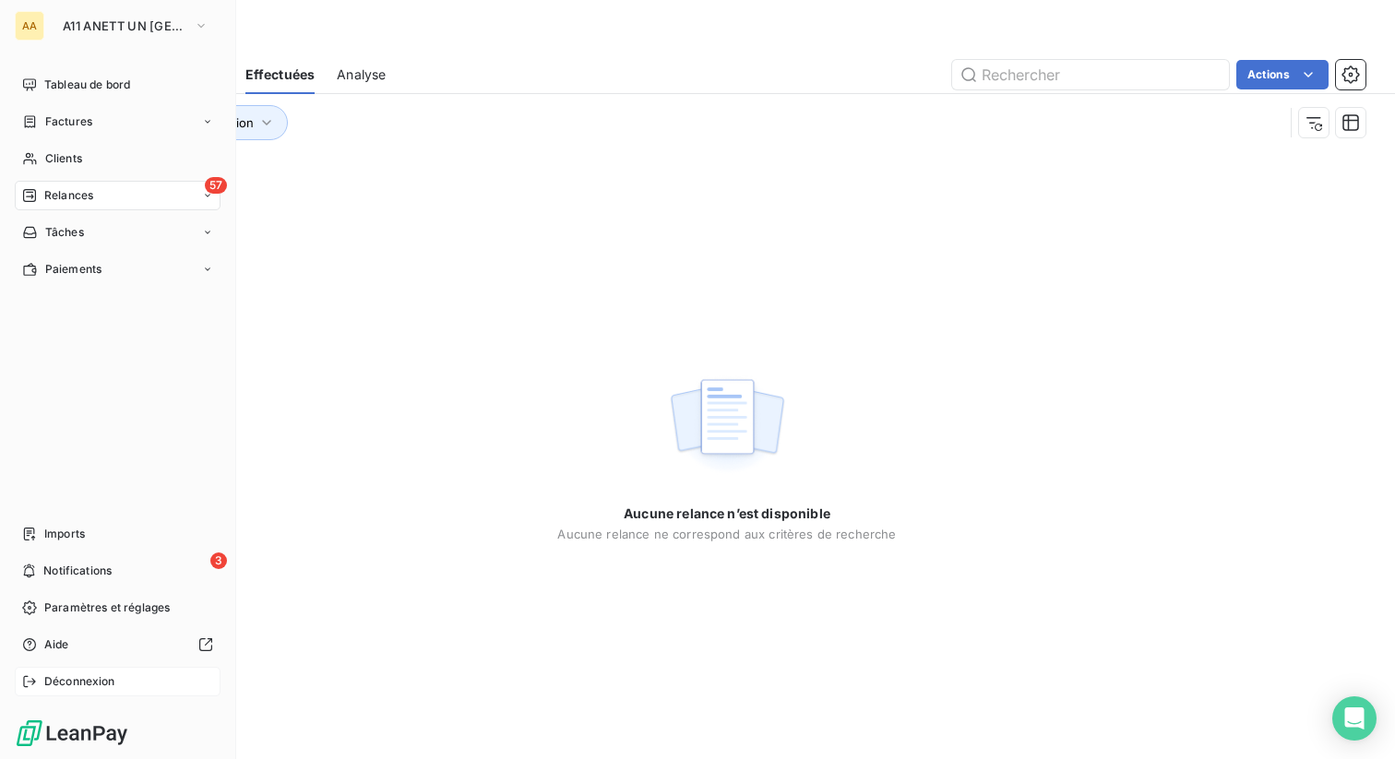
click at [30, 675] on icon at bounding box center [29, 682] width 15 height 15
